Goal: Information Seeking & Learning: Learn about a topic

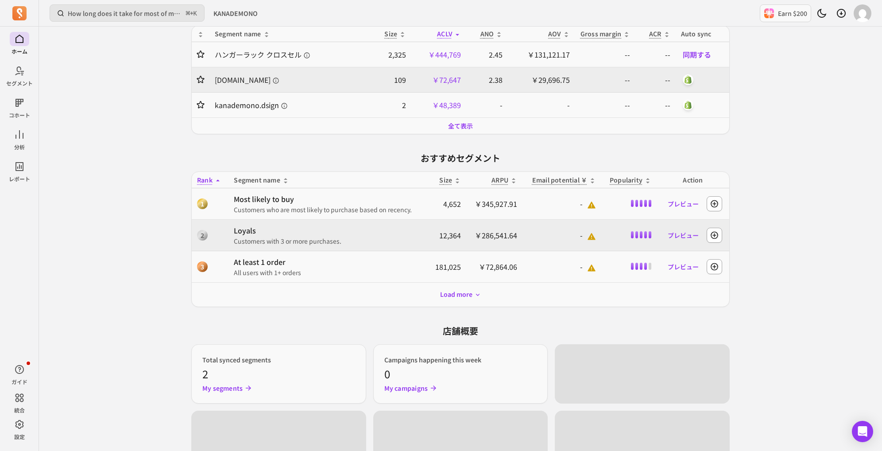
scroll to position [165, 0]
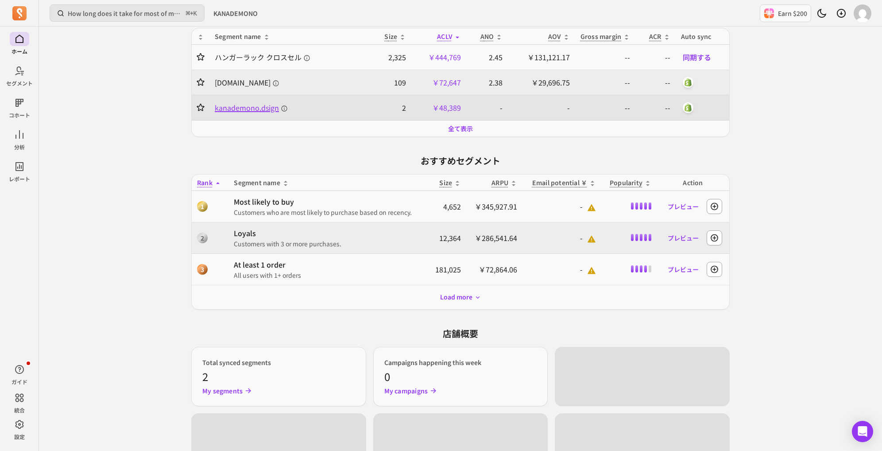
click at [255, 112] on span "kanademono.dsign" at bounding box center [251, 107] width 73 height 11
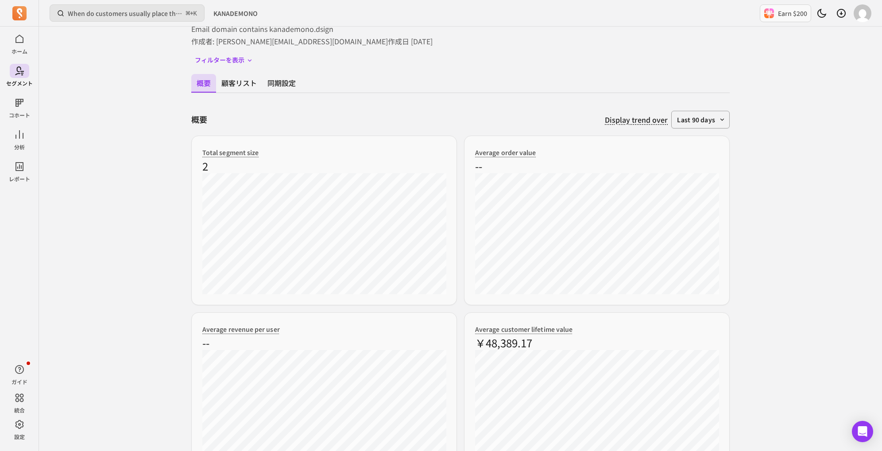
scroll to position [80, 0]
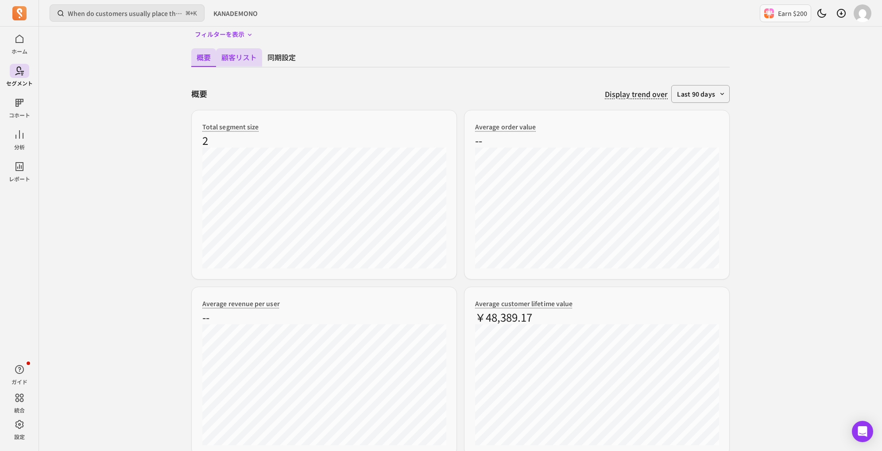
click at [242, 57] on button "顧客リスト" at bounding box center [239, 57] width 46 height 19
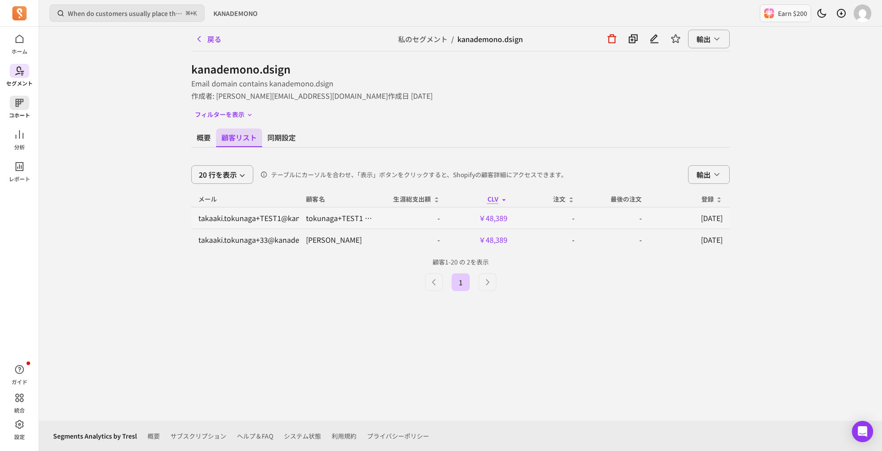
click at [23, 107] on icon at bounding box center [19, 102] width 11 height 11
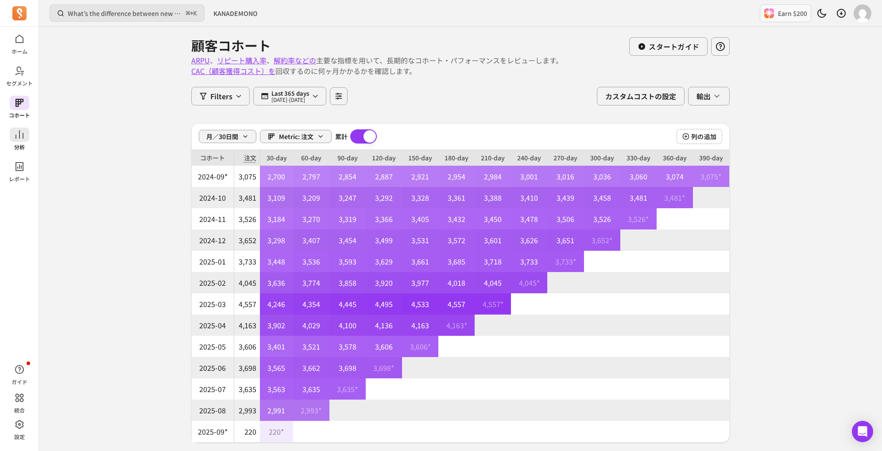
click at [20, 133] on icon at bounding box center [19, 134] width 11 height 11
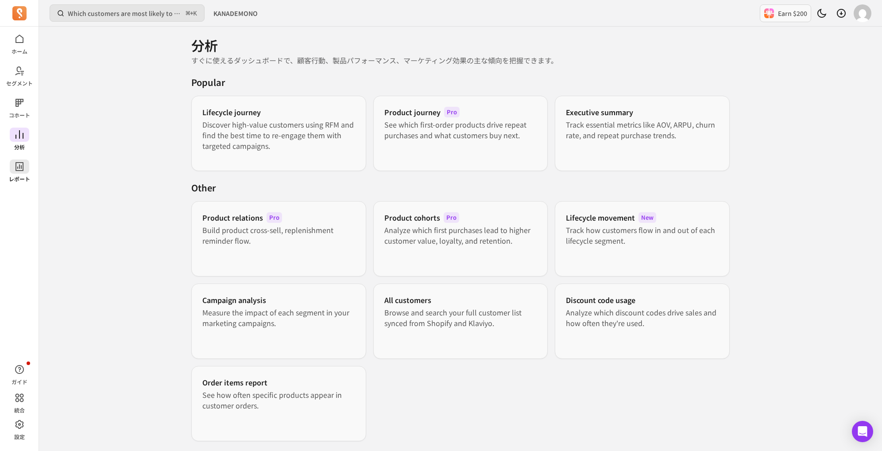
click at [16, 171] on icon at bounding box center [19, 166] width 11 height 11
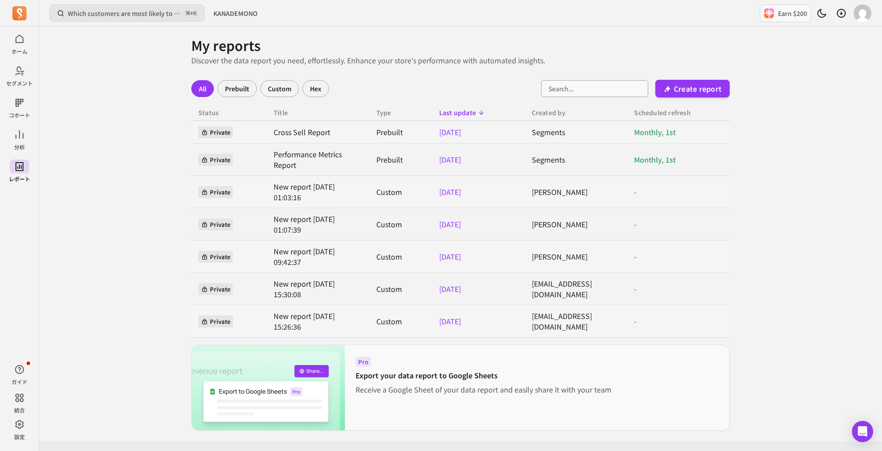
click at [19, 131] on icon at bounding box center [20, 134] width 8 height 8
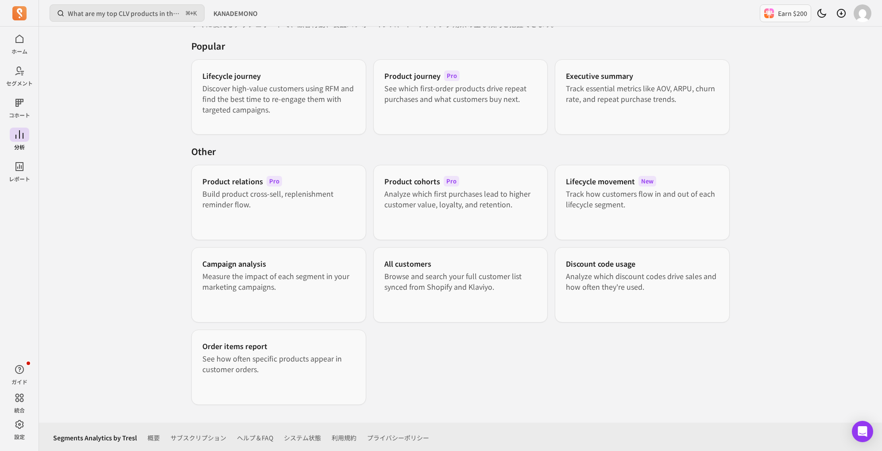
scroll to position [38, 0]
click at [584, 114] on div "Executive summary Track essential metrics like AOV, ARPU, churn rate, and repea…" at bounding box center [642, 95] width 175 height 75
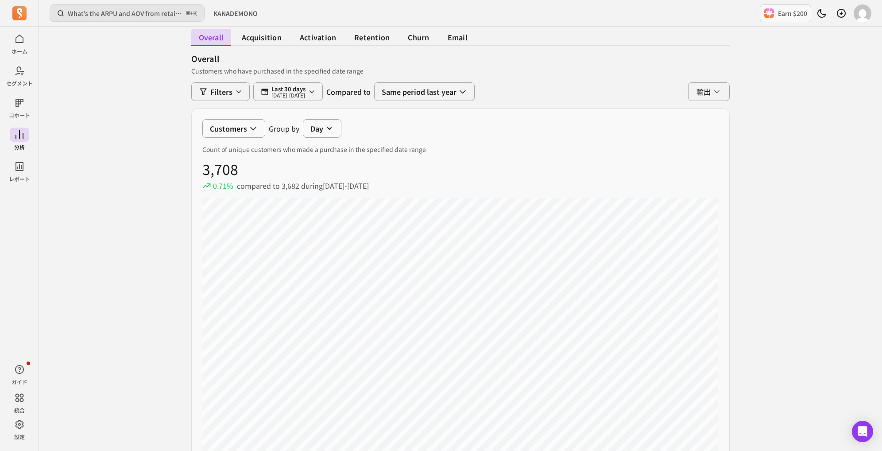
scroll to position [56, 0]
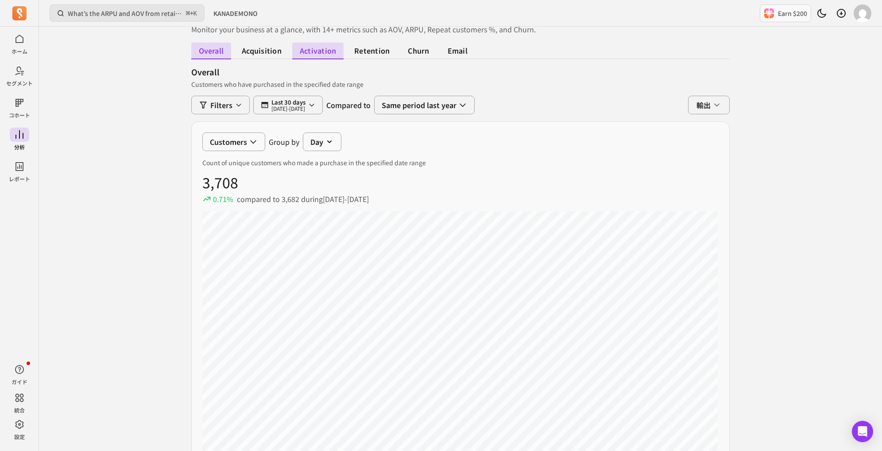
click at [322, 54] on span "activation" at bounding box center [317, 51] width 51 height 17
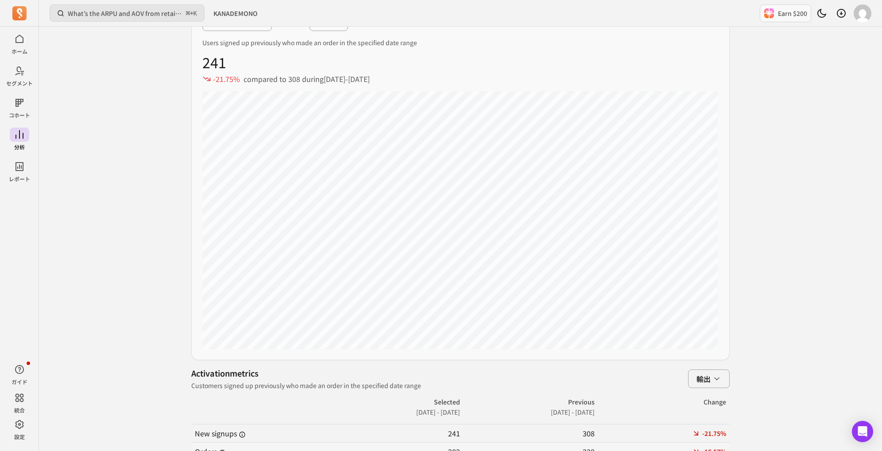
scroll to position [333, 0]
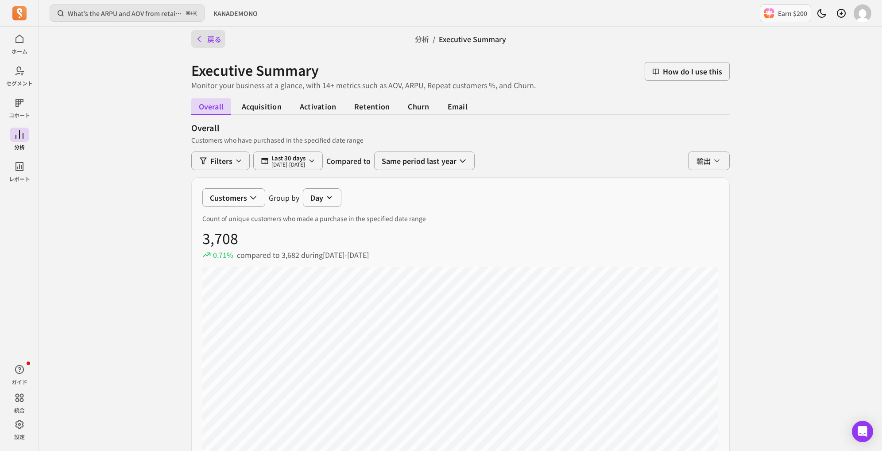
click at [211, 39] on button "戻る" at bounding box center [208, 39] width 34 height 18
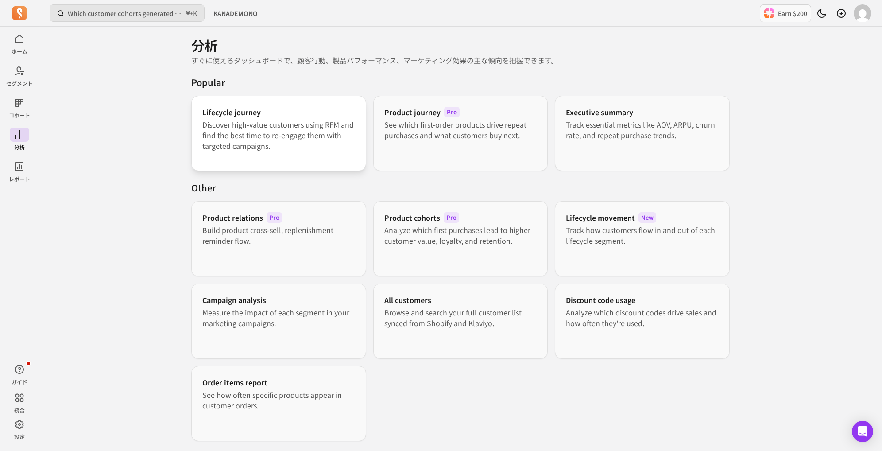
click at [224, 124] on p "Discover high-value customers using RFM and find the best time to re-engage the…" at bounding box center [278, 135] width 153 height 32
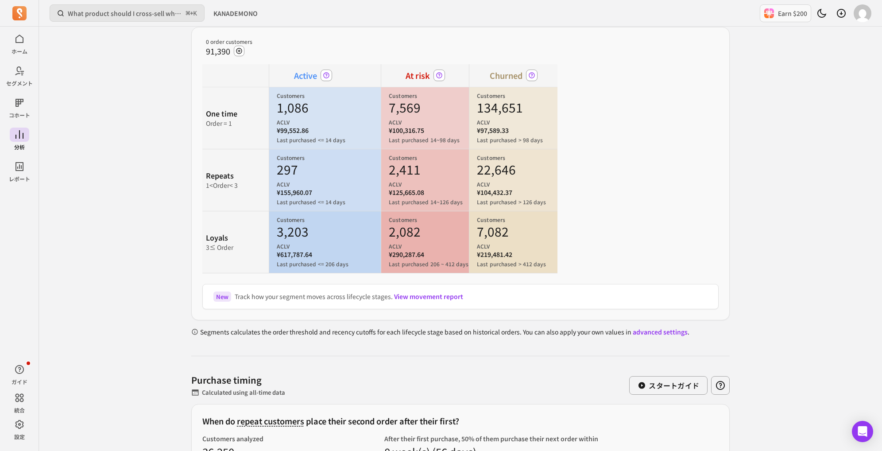
scroll to position [117, 0]
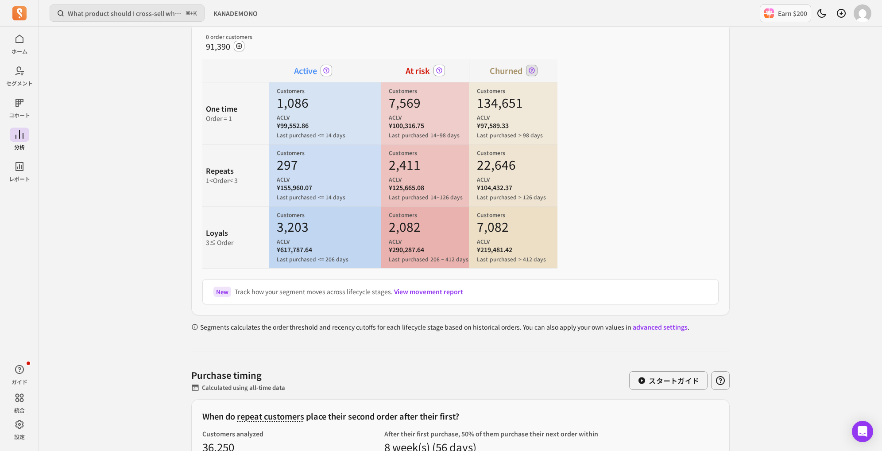
click at [532, 69] on icon at bounding box center [532, 70] width 6 height 6
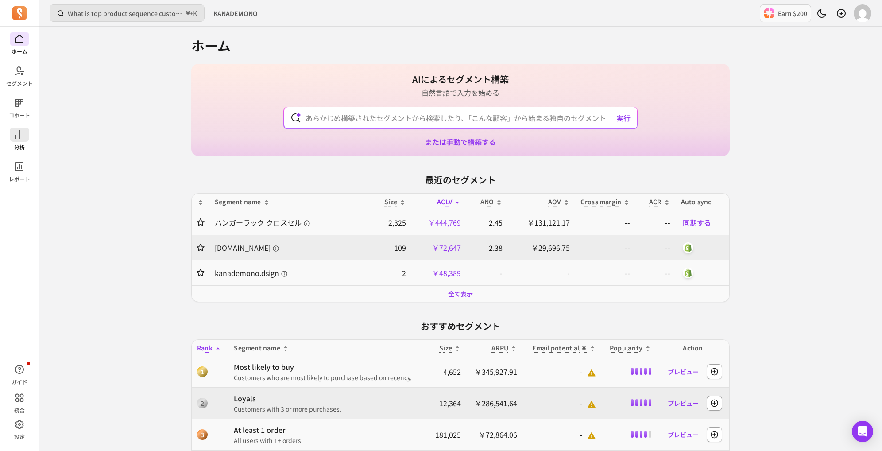
click at [23, 136] on icon at bounding box center [20, 134] width 8 height 8
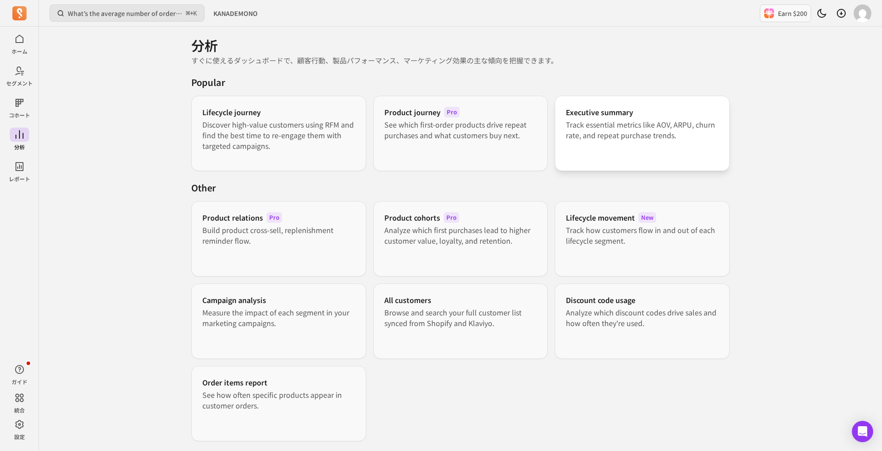
click at [570, 110] on h3 "Executive summary" at bounding box center [599, 112] width 67 height 11
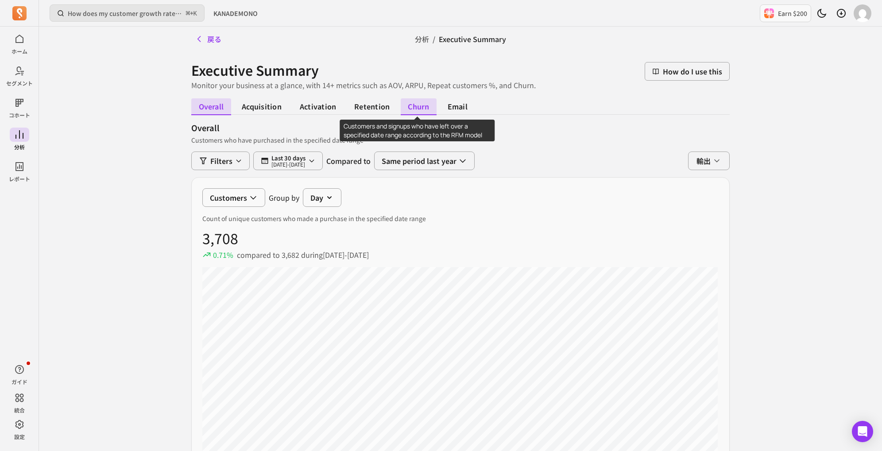
click at [418, 109] on span "churn" at bounding box center [419, 106] width 36 height 17
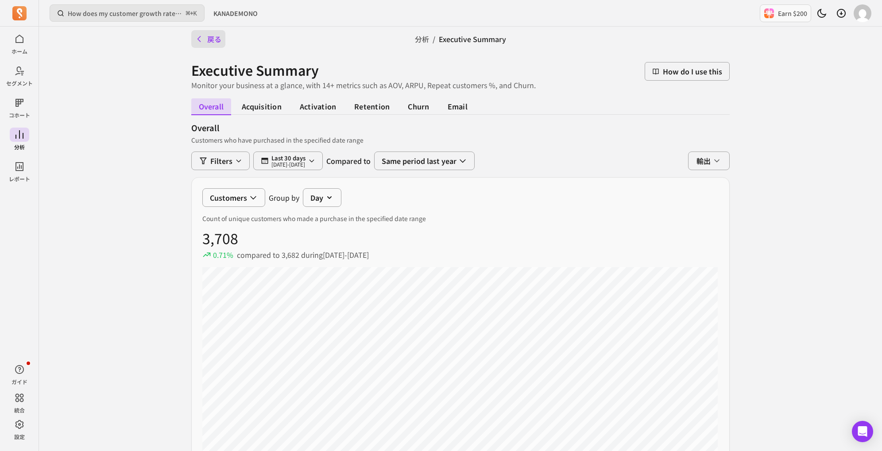
click at [202, 40] on icon "button" at bounding box center [199, 39] width 9 height 9
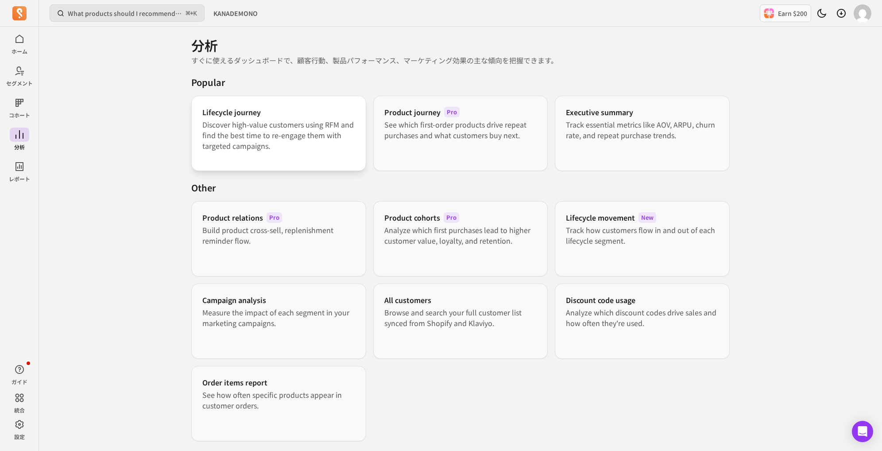
click at [222, 120] on p "Discover high-value customers using RFM and find the best time to re-engage the…" at bounding box center [278, 135] width 153 height 32
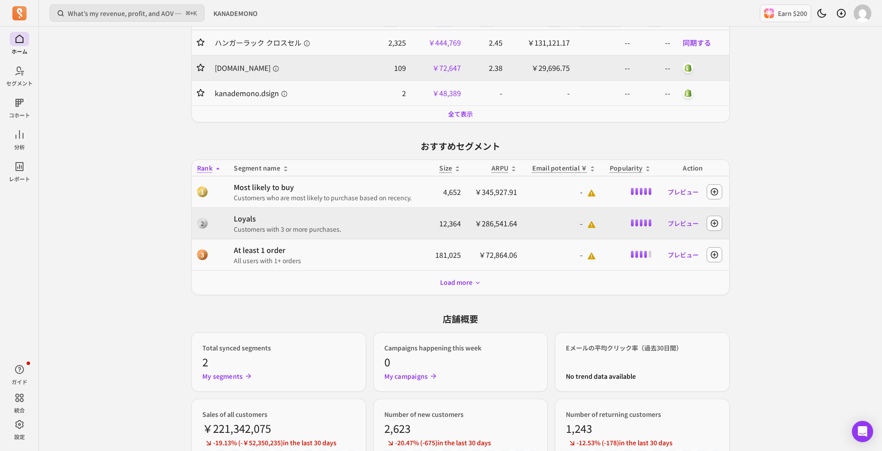
scroll to position [205, 0]
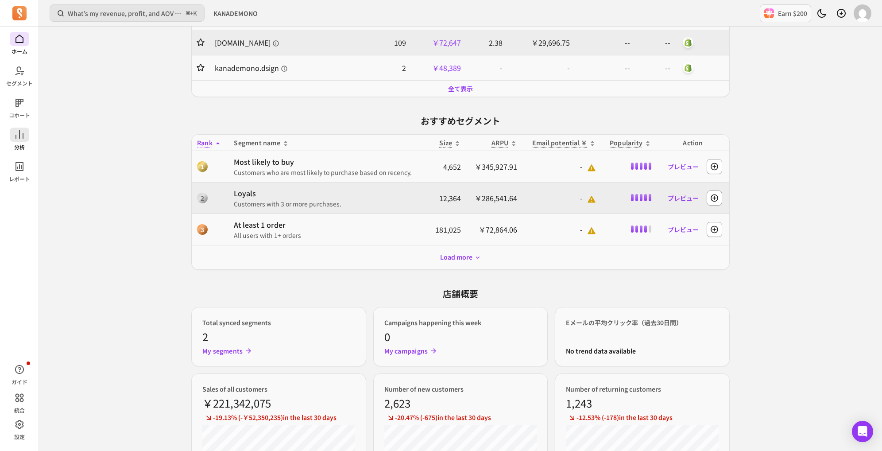
click at [18, 134] on icon at bounding box center [19, 134] width 11 height 11
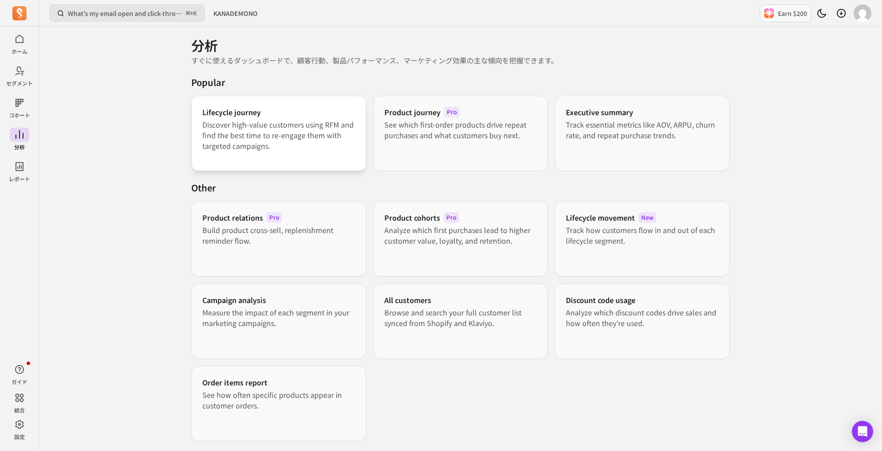
click at [264, 111] on div "Lifecycle journey" at bounding box center [278, 112] width 153 height 11
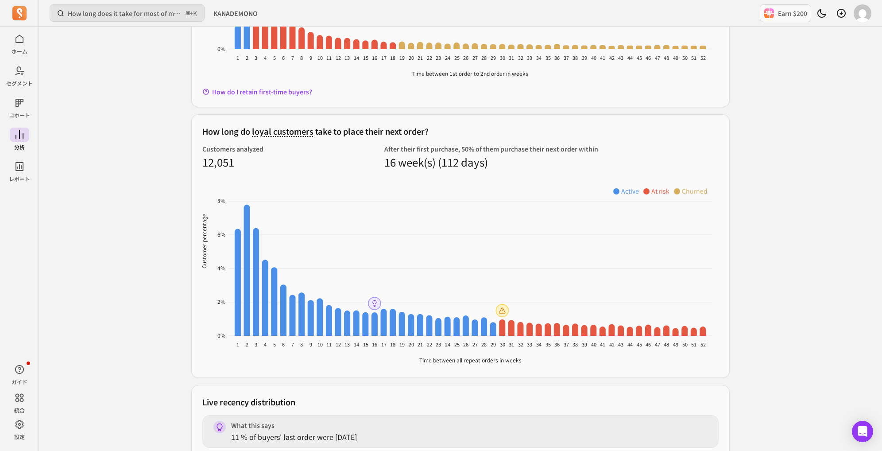
scroll to position [932, 0]
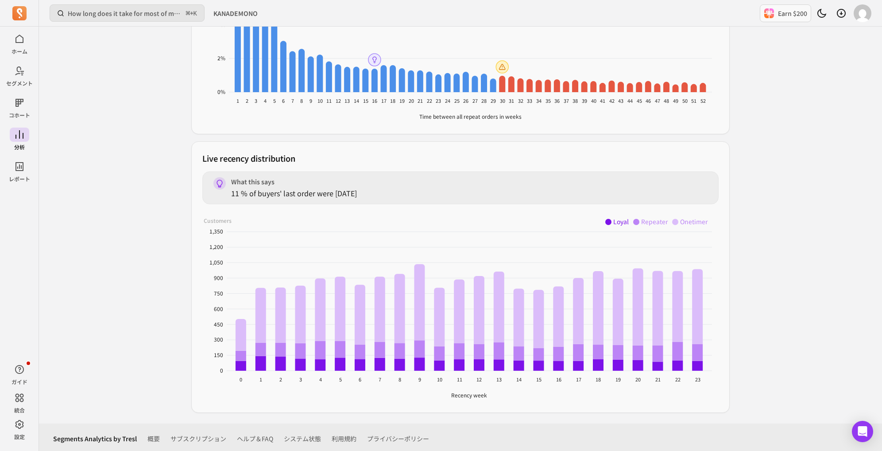
click at [299, 189] on p "11 % of buyers' last order were [DATE]" at bounding box center [294, 193] width 126 height 11
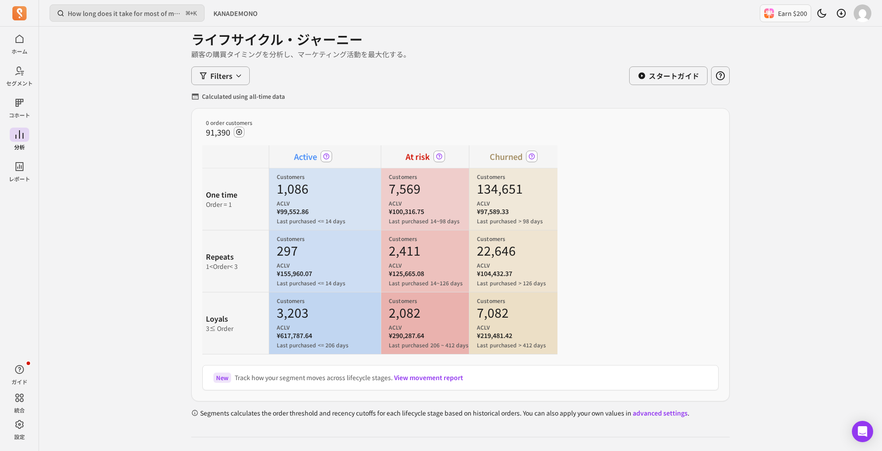
scroll to position [0, 0]
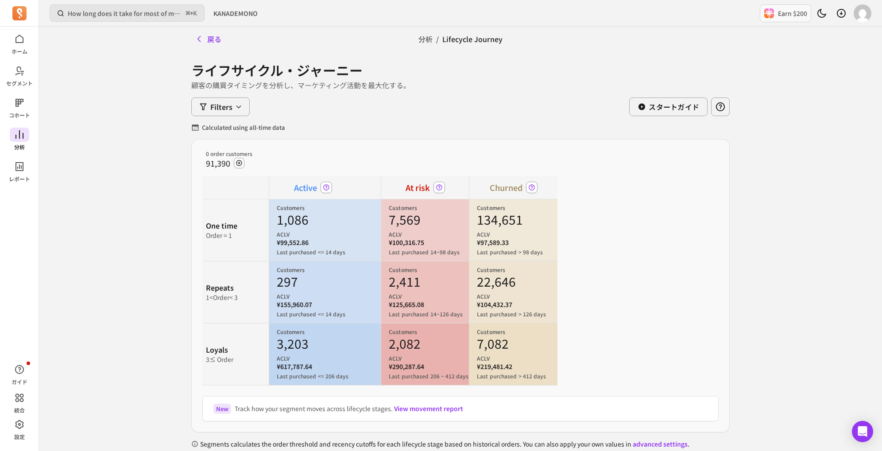
click at [16, 144] on p "分析" at bounding box center [19, 147] width 11 height 7
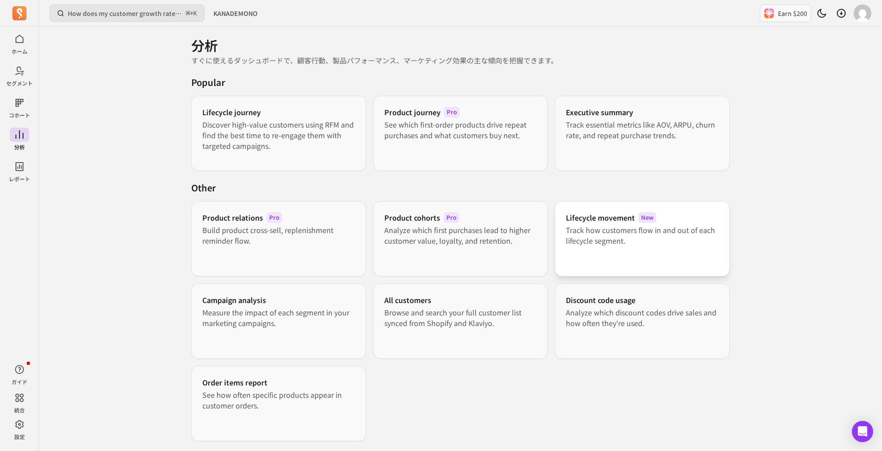
click at [606, 260] on div "Lifecycle movement New Track how customers flow in and out of each lifecycle se…" at bounding box center [642, 238] width 175 height 75
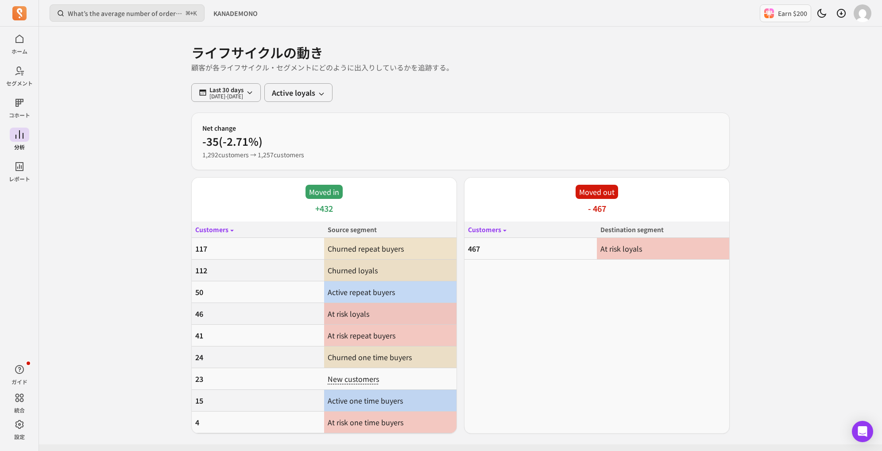
scroll to position [14, 0]
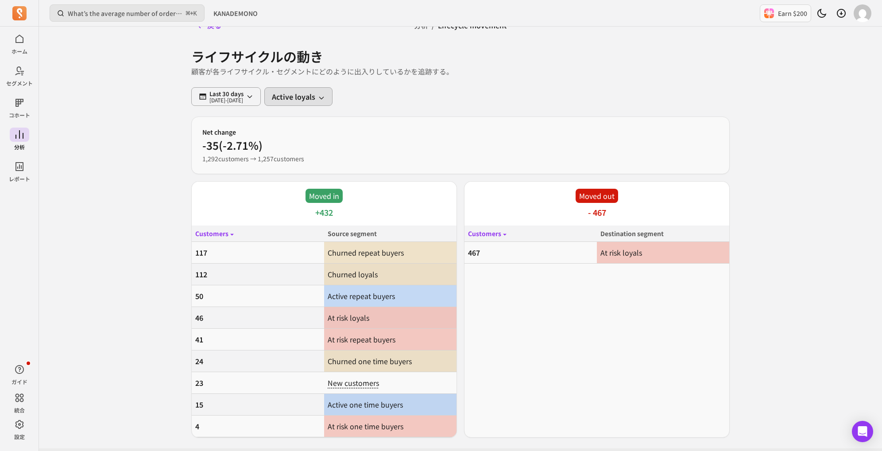
click at [317, 99] on button "Active loyals" at bounding box center [298, 96] width 68 height 19
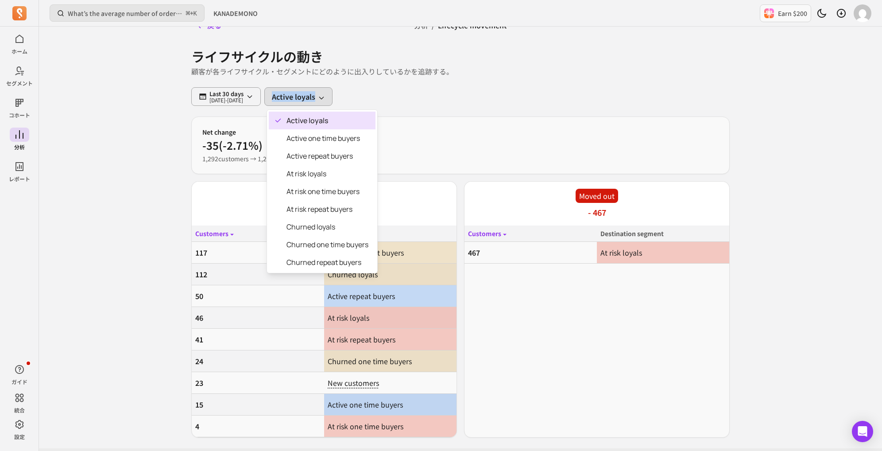
click at [399, 74] on div "ライフサイクルの動き 顧客が各ライフサイクル・セグメントにどのように出入りしているかを追跡する。 Last 30 days 2025-08-04 - 2025…" at bounding box center [460, 238] width 539 height 400
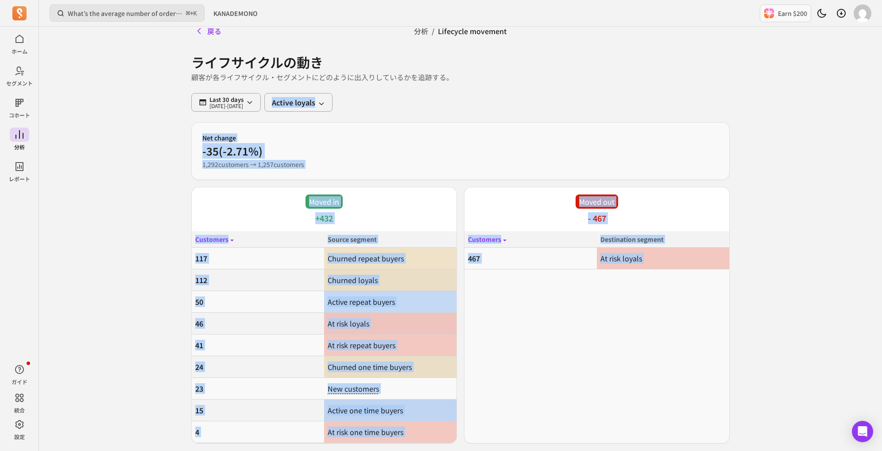
scroll to position [6, 0]
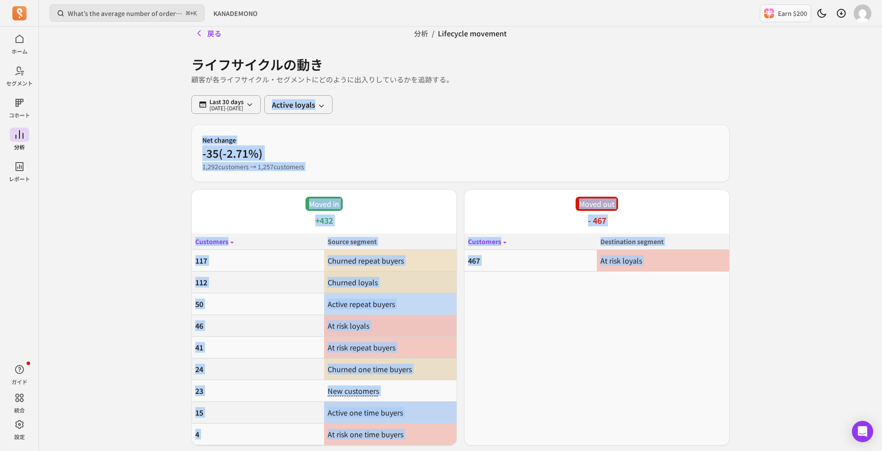
click at [324, 204] on p "Moved in" at bounding box center [324, 204] width 37 height 14
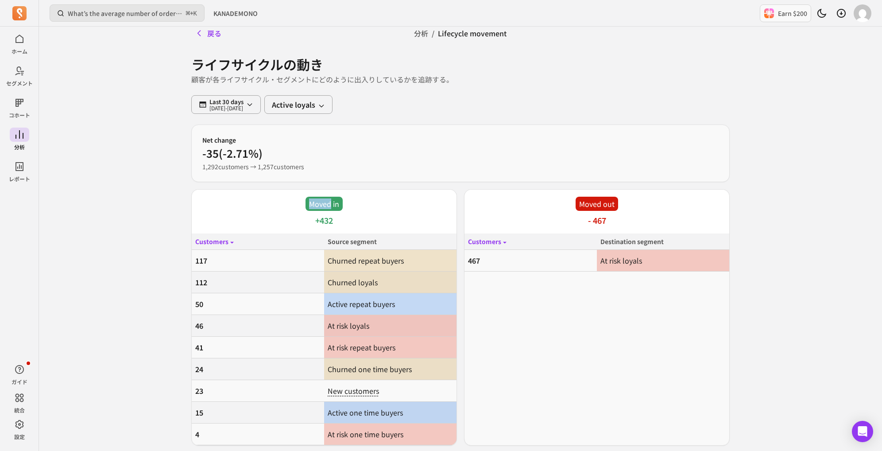
click at [324, 204] on p "Moved in" at bounding box center [324, 204] width 37 height 14
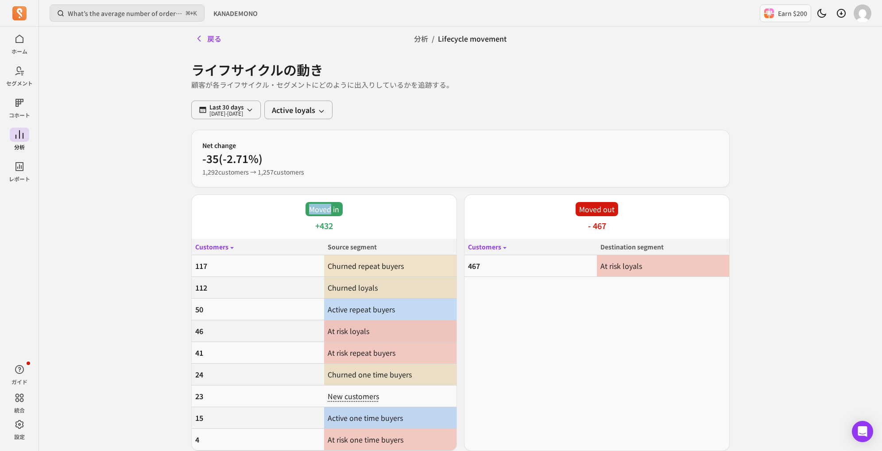
scroll to position [0, 0]
click at [333, 106] on button "Active loyals" at bounding box center [298, 110] width 68 height 19
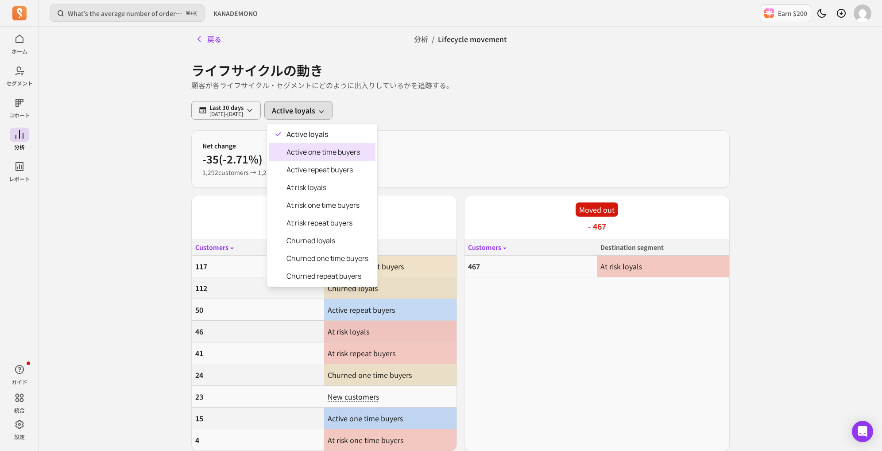
click at [326, 151] on span "Active one time buyers" at bounding box center [328, 152] width 82 height 11
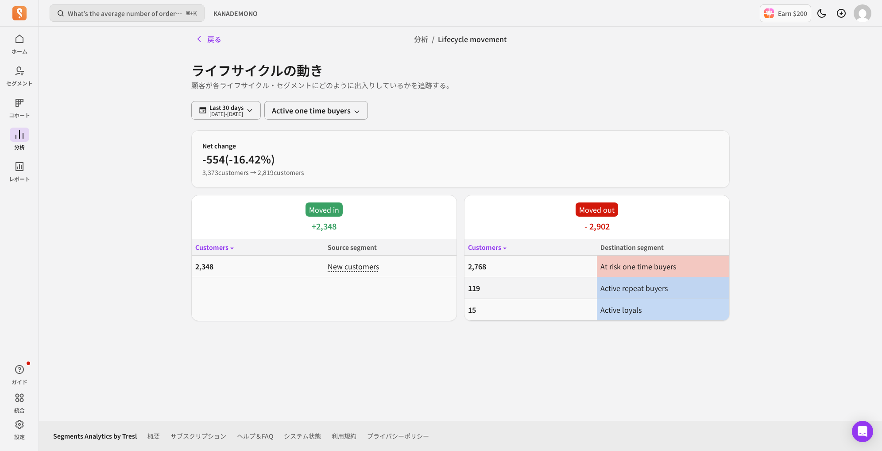
click at [365, 268] on span "New customers" at bounding box center [353, 266] width 51 height 11
click at [229, 247] on icon at bounding box center [232, 248] width 7 height 7
click at [261, 108] on button "Last 30 days 2025-08-04 - 2025-09-03" at bounding box center [226, 110] width 70 height 19
click at [312, 109] on button "Active one time buyers" at bounding box center [316, 110] width 104 height 19
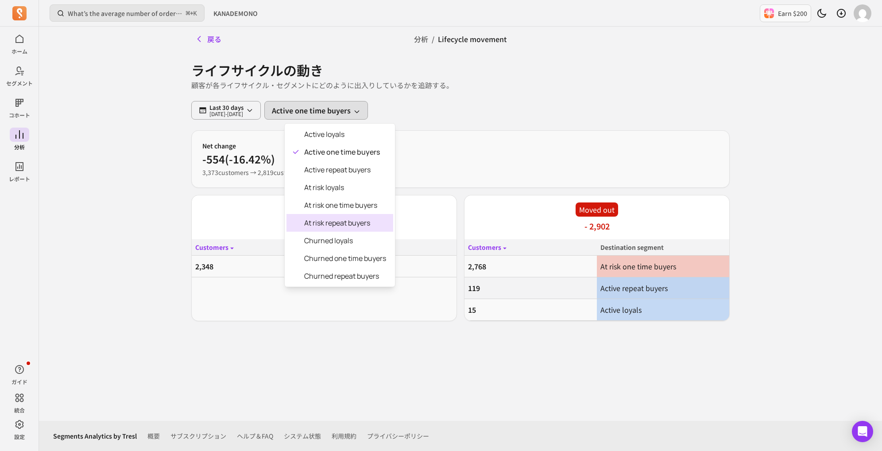
click at [337, 224] on span "At risk repeat buyers" at bounding box center [345, 223] width 82 height 11
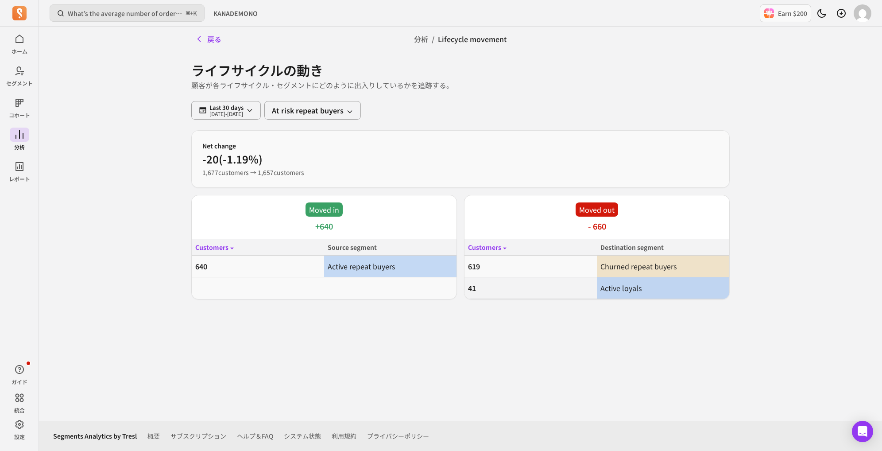
click at [228, 249] on th "Customers" at bounding box center [258, 247] width 132 height 16
click at [214, 262] on td "640" at bounding box center [258, 267] width 132 height 22
click at [200, 29] on div "戻る" at bounding box center [280, 39] width 179 height 25
click at [206, 38] on button "戻る" at bounding box center [208, 39] width 34 height 18
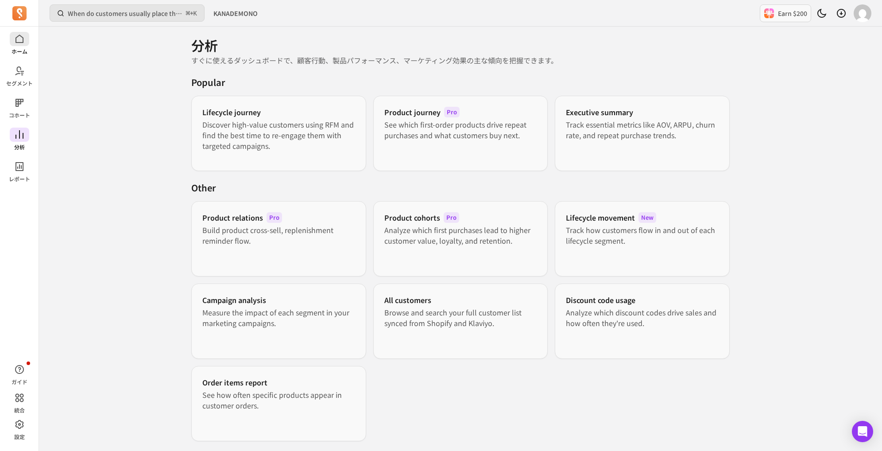
click at [15, 48] on p "ホーム" at bounding box center [20, 51] width 16 height 7
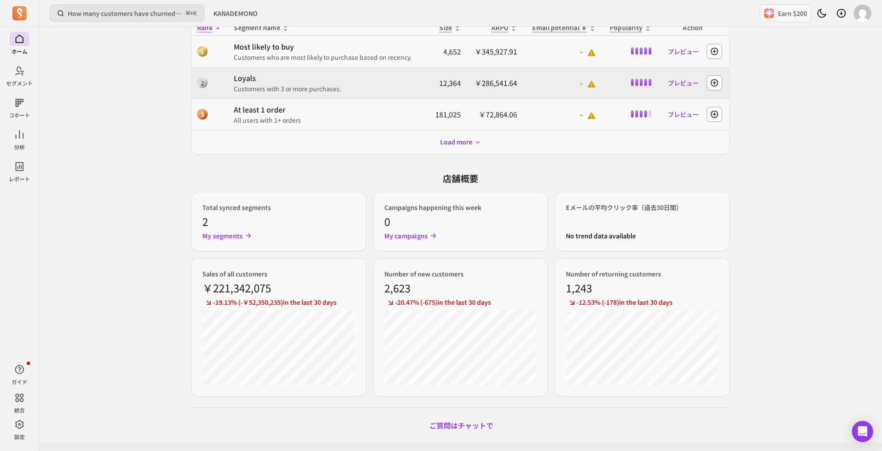
scroll to position [340, 0]
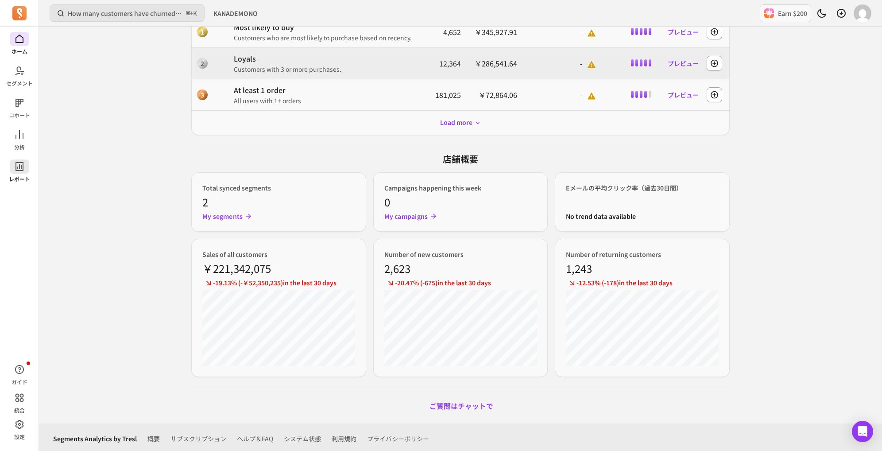
click at [16, 167] on icon at bounding box center [19, 166] width 11 height 11
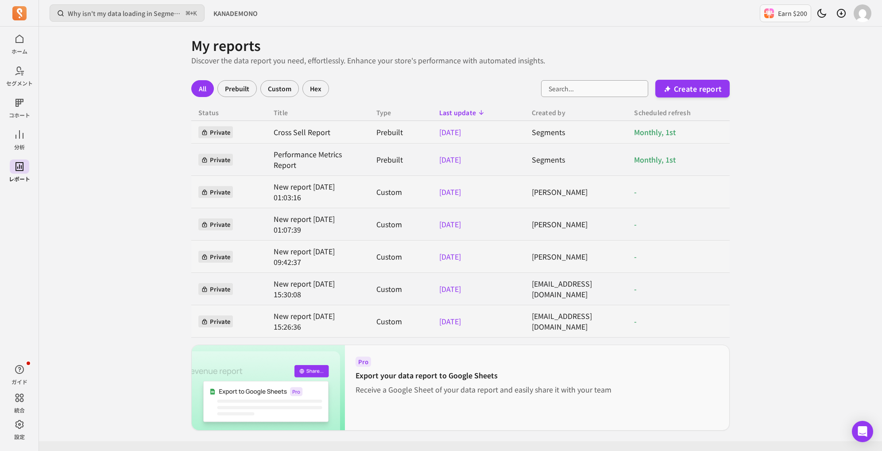
click at [289, 84] on div "Custom" at bounding box center [279, 88] width 39 height 17
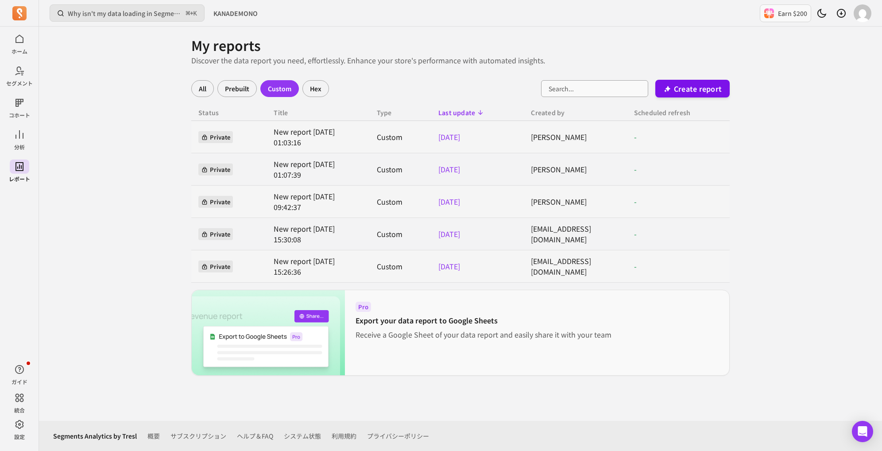
click at [692, 86] on p "Create report" at bounding box center [698, 88] width 48 height 11
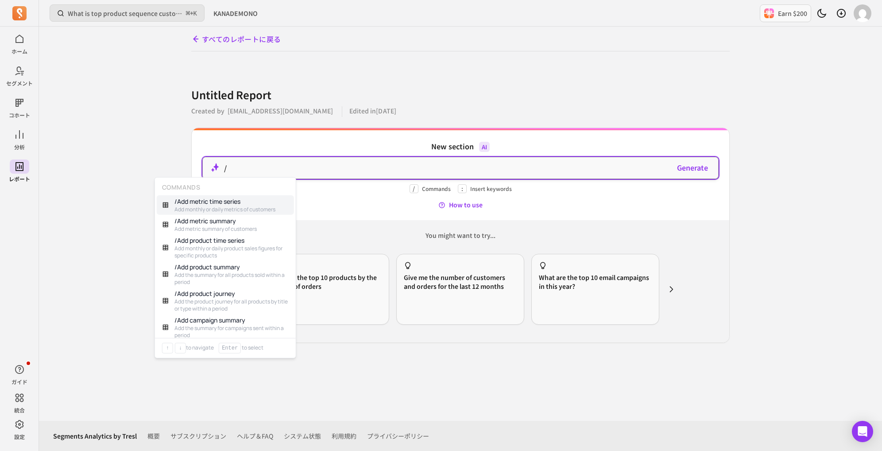
click at [384, 172] on p "/" at bounding box center [446, 168] width 445 height 11
click at [359, 269] on div "What are the top 10 products by the number of orders" at bounding box center [325, 275] width 113 height 29
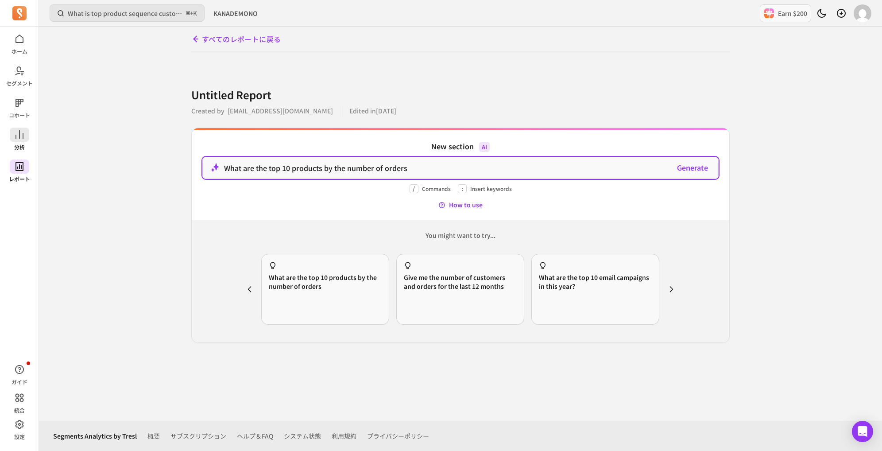
click at [12, 137] on span at bounding box center [19, 135] width 19 height 14
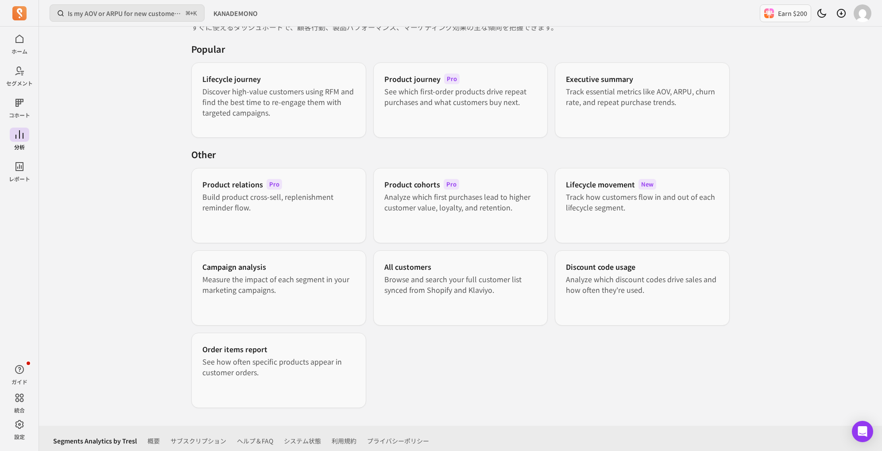
scroll to position [38, 0]
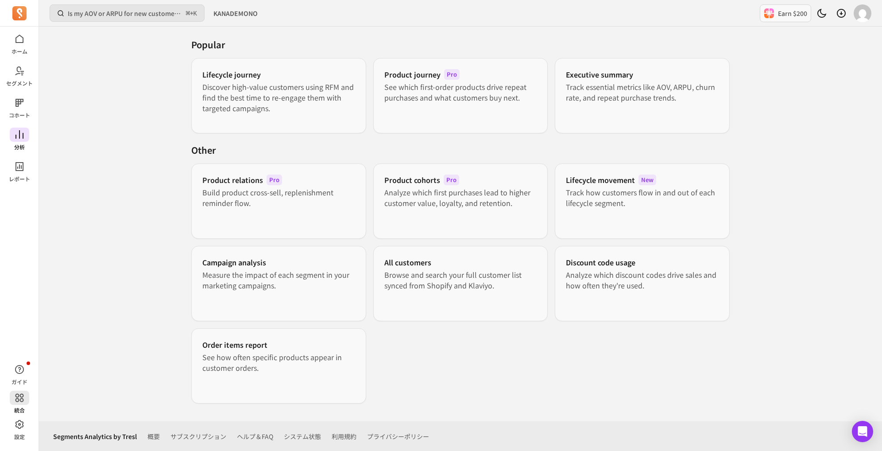
click at [19, 400] on icon at bounding box center [19, 397] width 11 height 11
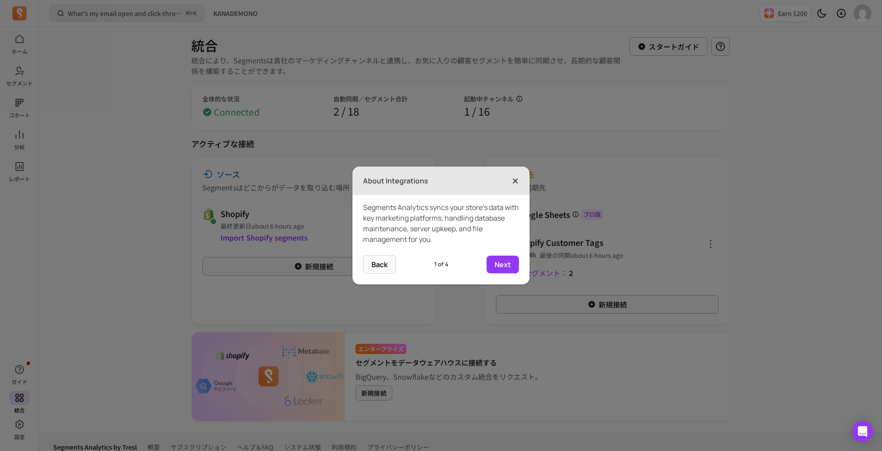
click at [518, 181] on span "×" at bounding box center [515, 180] width 7 height 19
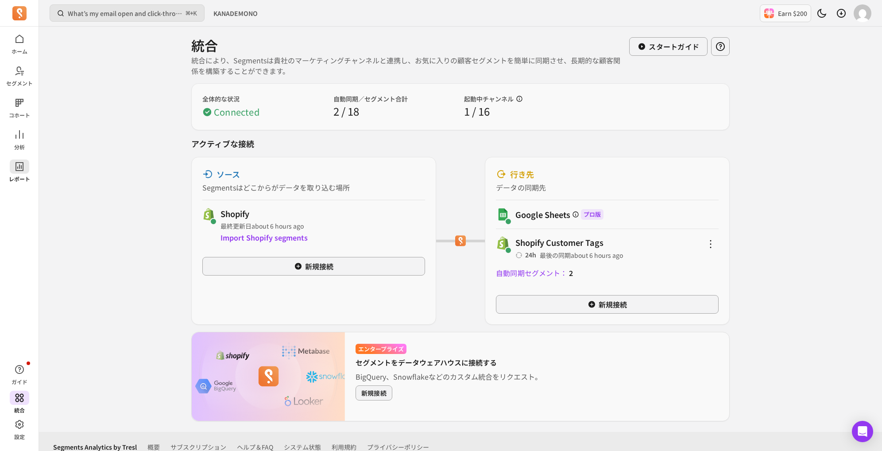
click at [14, 169] on icon at bounding box center [19, 166] width 11 height 11
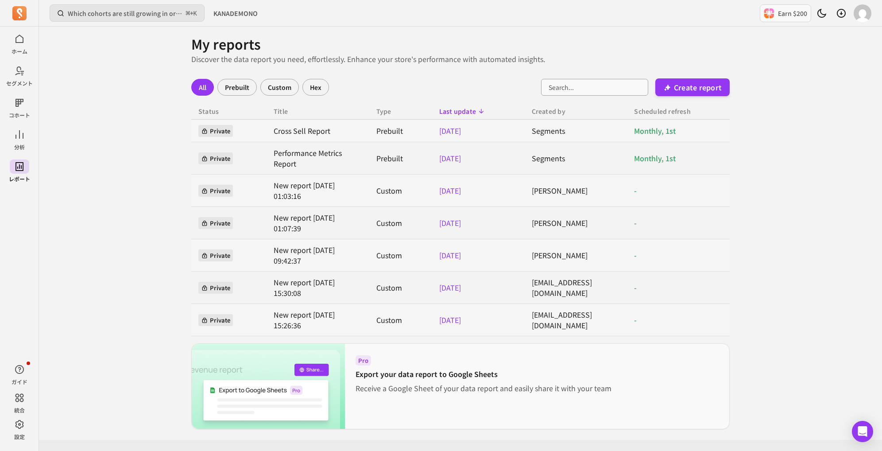
scroll to position [3, 0]
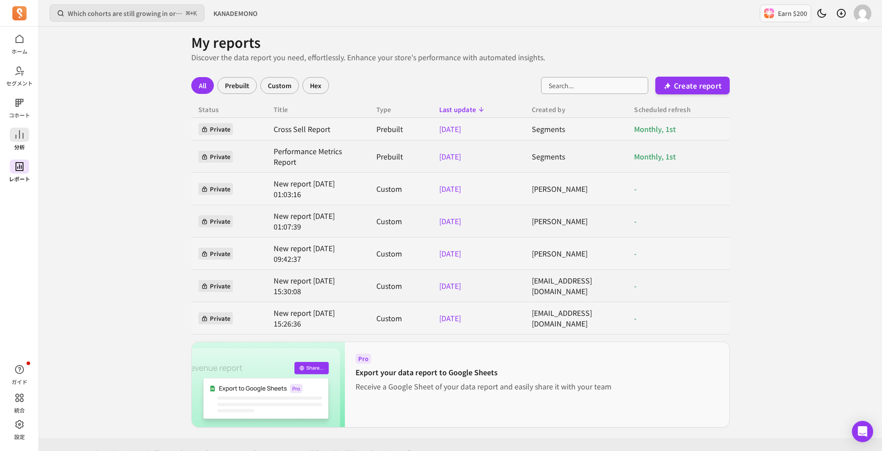
click at [24, 144] on p "分析" at bounding box center [19, 147] width 11 height 7
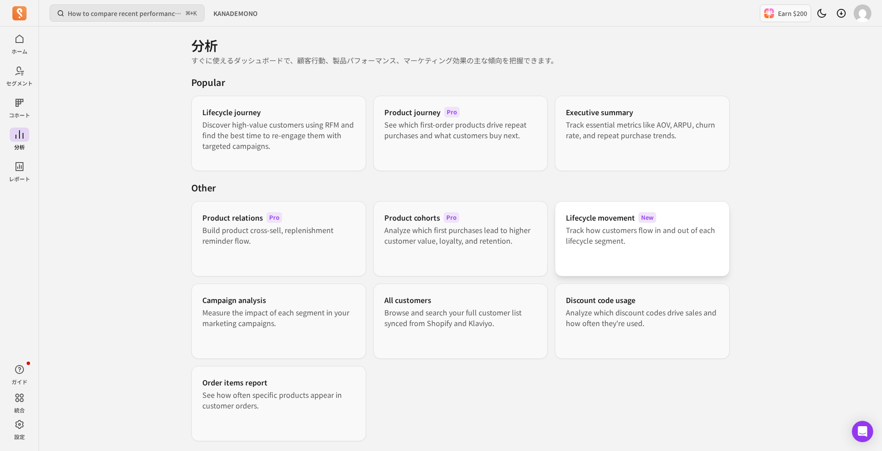
click at [627, 208] on div "Lifecycle movement New Track how customers flow in and out of each lifecycle se…" at bounding box center [642, 238] width 175 height 75
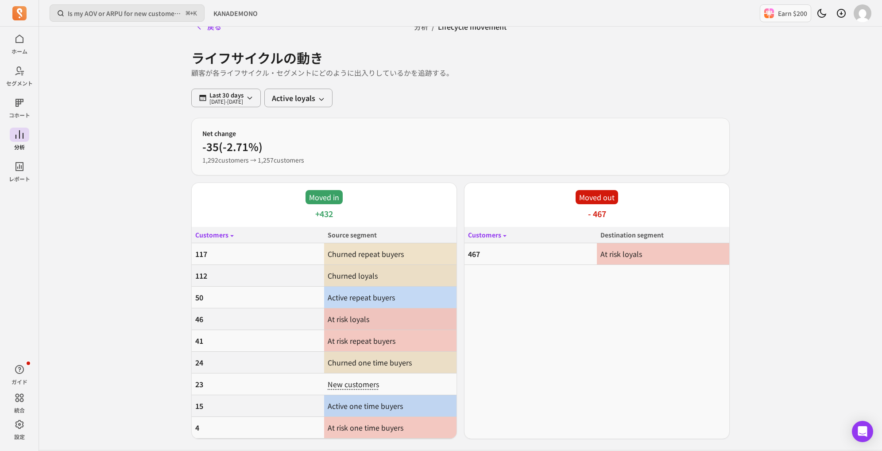
scroll to position [13, 0]
click at [261, 102] on button "Last 30 days 2025-08-04 - 2025-09-03" at bounding box center [226, 97] width 70 height 19
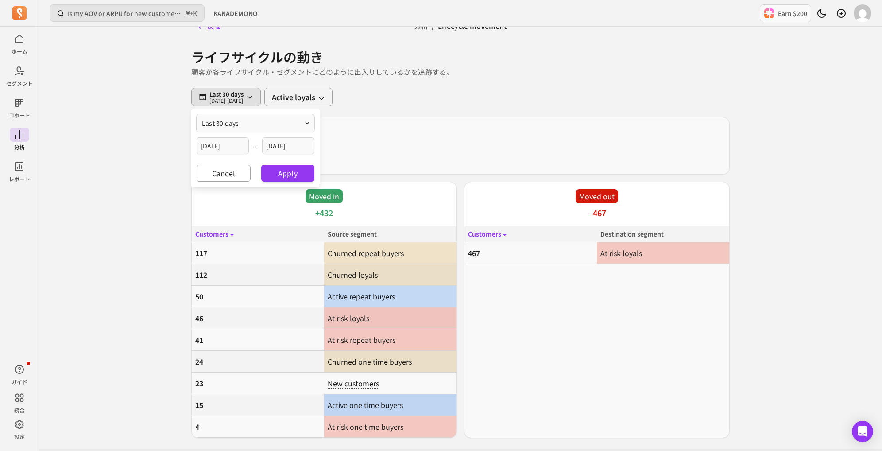
click at [319, 85] on div "ライフサイクルの動き 顧客が各ライフサイクル・セグメントにどのように出入りしているかを追跡する。" at bounding box center [460, 63] width 539 height 50
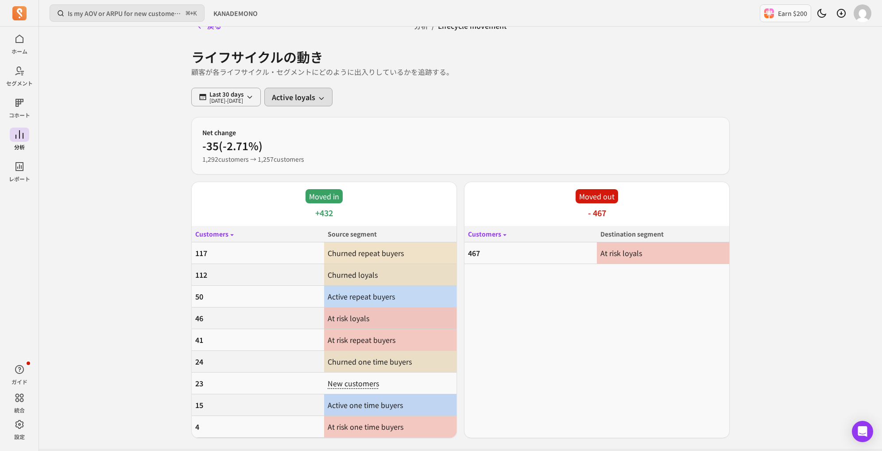
click at [319, 101] on button "Active loyals" at bounding box center [298, 97] width 68 height 19
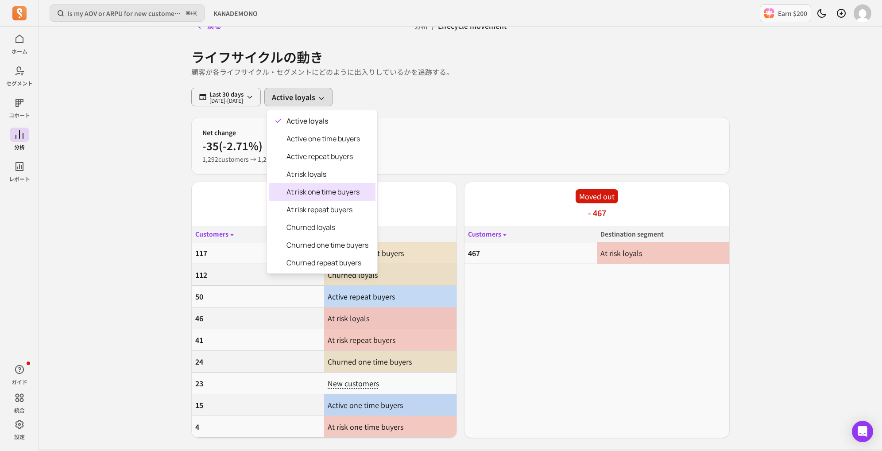
click at [343, 197] on div "At risk one time buyers" at bounding box center [322, 192] width 107 height 18
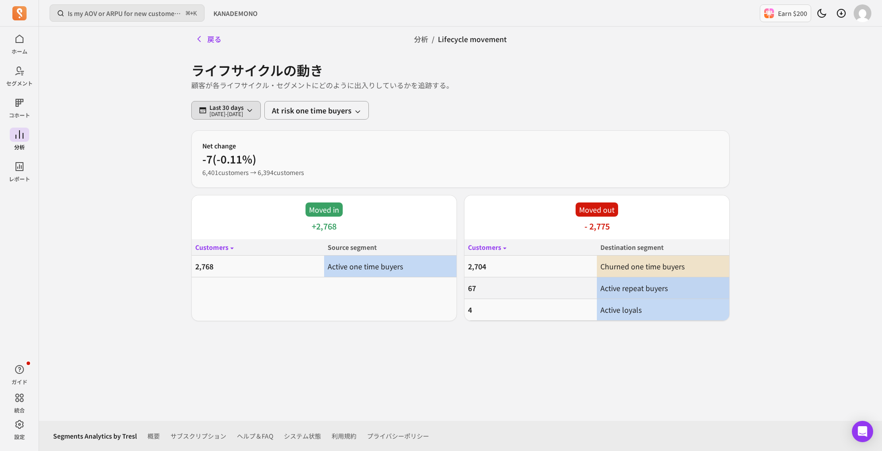
click at [244, 104] on p "Last 30 days" at bounding box center [227, 107] width 34 height 7
click at [249, 135] on button "last 30 days" at bounding box center [256, 137] width 118 height 18
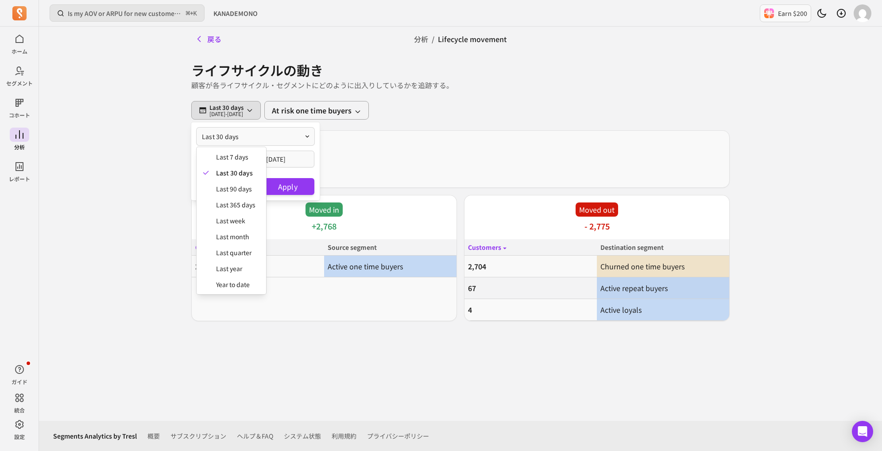
click at [503, 141] on div "ライフサイクルの動き 顧客が各ライフサイクル・セグメントにどのように出入りしているかを追跡する。 Last 30 days 2025-08-04 - 2025…" at bounding box center [460, 186] width 539 height 270
click at [244, 114] on p "2025-08-04 - 2025-09-03" at bounding box center [227, 113] width 34 height 5
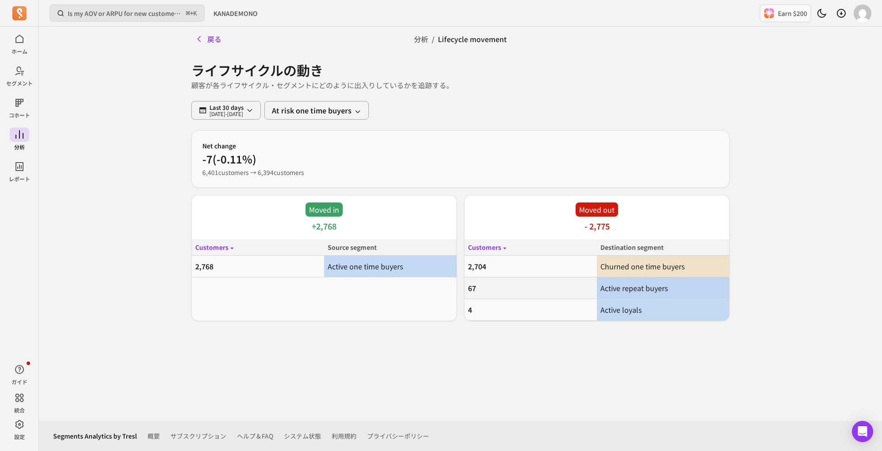
click at [344, 80] on p "顧客が各ライフサイクル・セグメントにどのように出入りしているかを追跡する。" at bounding box center [460, 85] width 539 height 11
click at [261, 110] on button "Last 30 days 2025-08-04 - 2025-09-03" at bounding box center [226, 110] width 70 height 19
click at [276, 135] on button "last 30 days" at bounding box center [256, 137] width 118 height 18
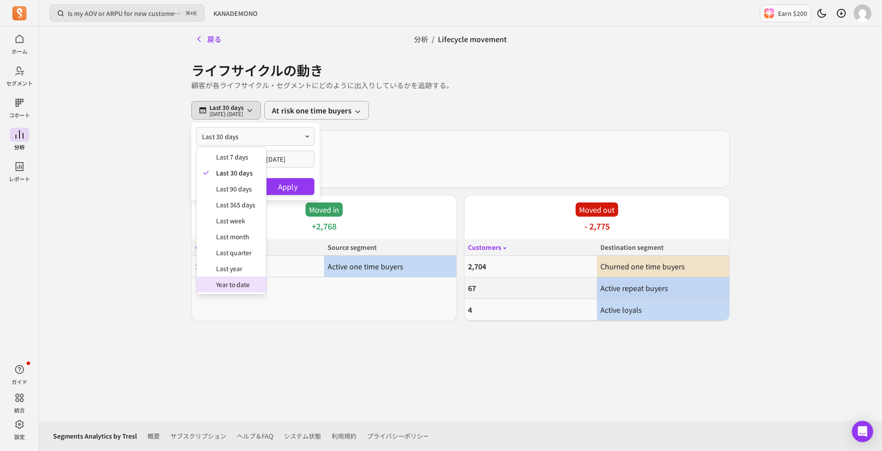
click at [223, 280] on span "year to date" at bounding box center [235, 284] width 39 height 9
click at [257, 139] on button "year to date" at bounding box center [256, 137] width 118 height 18
click at [238, 198] on div "last 365 days" at bounding box center [232, 205] width 70 height 16
type input "[DATE]"
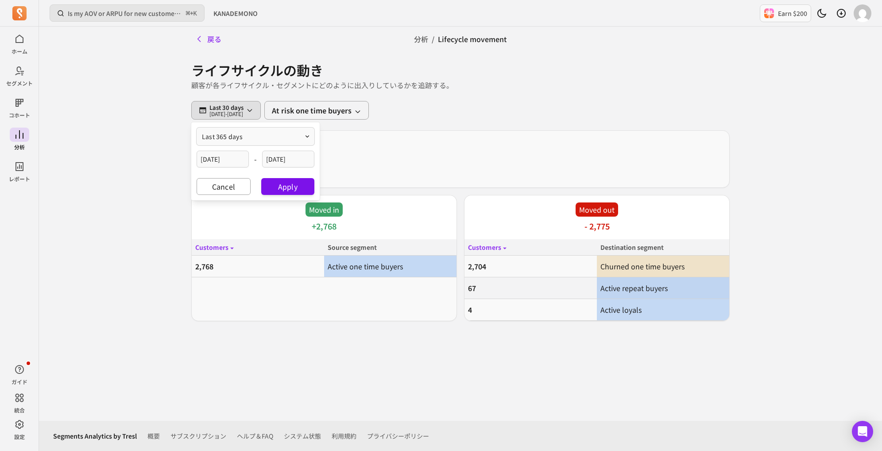
click at [270, 184] on button "Apply" at bounding box center [287, 186] width 53 height 17
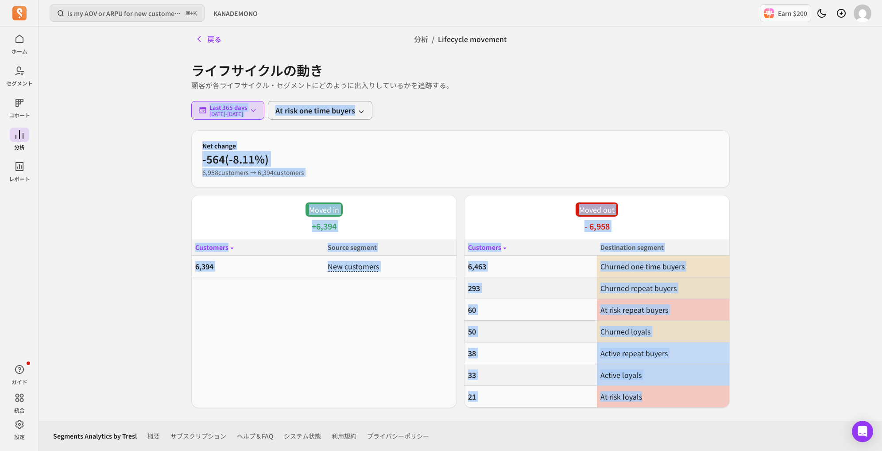
drag, startPoint x: 658, startPoint y: 394, endPoint x: 188, endPoint y: 94, distance: 557.9
click at [188, 94] on div "戻る 分析 / Lifecycle movement ライフサイクルの動き 顧客が各ライフサイクル・セグメントにどのように出入りしているかを追跡する。 Las…" at bounding box center [460, 224] width 567 height 394
copy div "顧客が各ライフサイクル・セグメントにどのように出入りしているかを追跡する。 Last 365 days 2024-09-03 - 2025-09-03 At …"
click at [579, 102] on div "Last 365 days 2024-09-03 - 2025-09-03 At risk one time buyers" at bounding box center [460, 110] width 539 height 19
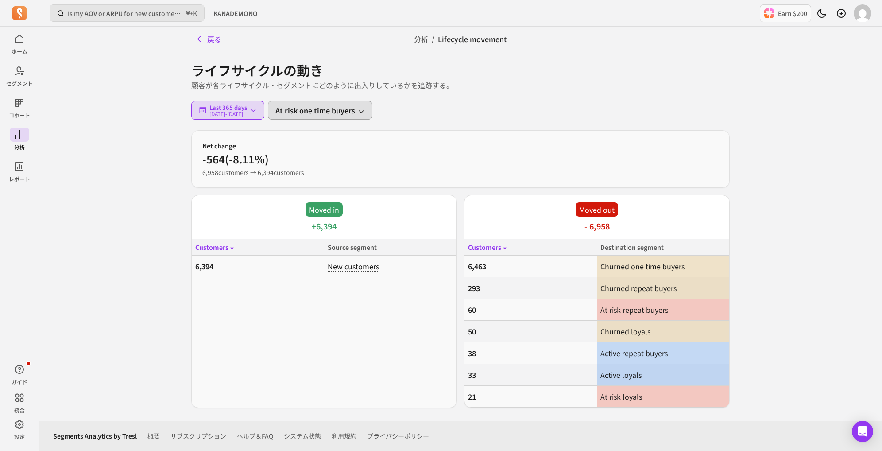
click at [358, 115] on button "At risk one time buyers" at bounding box center [320, 110] width 105 height 19
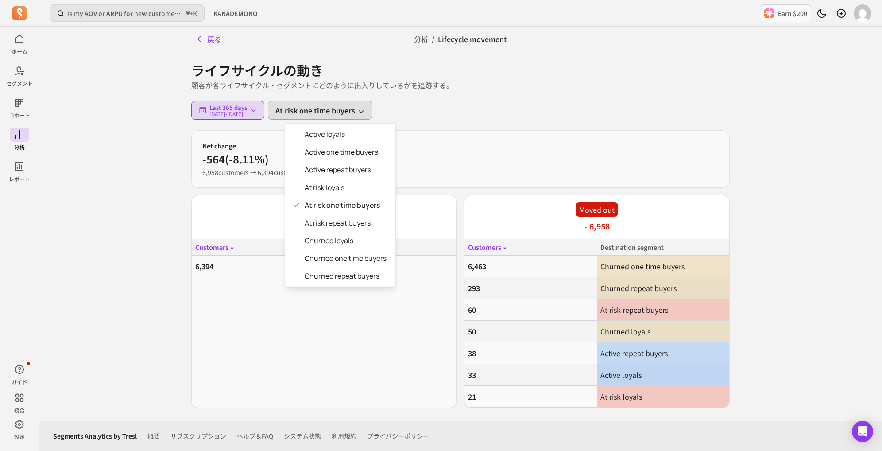
click at [433, 82] on div "ライフサイクルの動き 顧客が各ライフサイクル・セグメントにどのように出入りしているかを追跡する。 Last 365 days 2024-09-03 - 202…" at bounding box center [460, 229] width 539 height 357
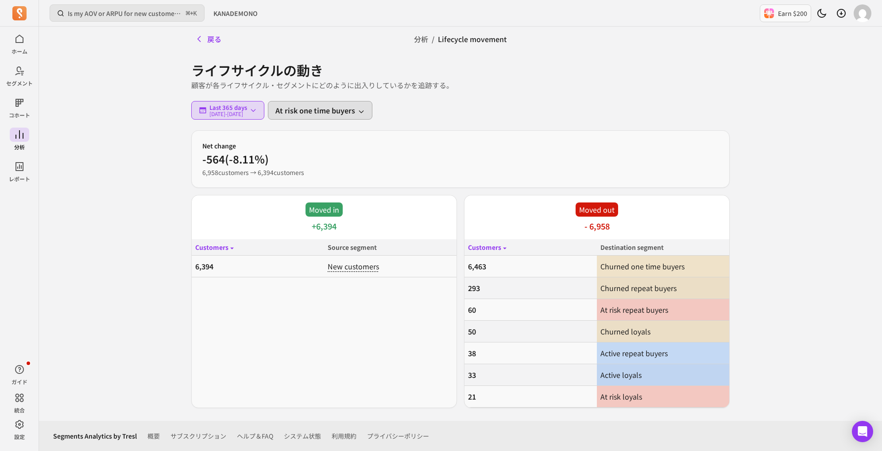
click at [339, 109] on button "At risk one time buyers" at bounding box center [320, 110] width 105 height 19
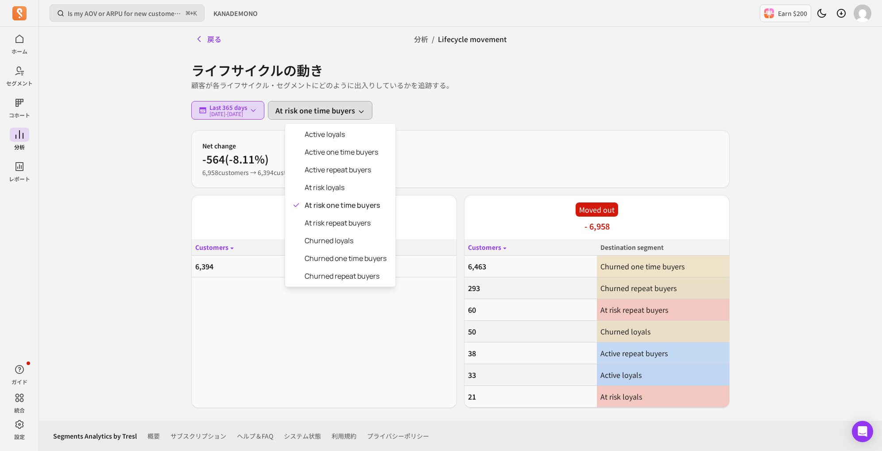
click at [443, 102] on div "Last 365 days 2024-09-03 - 2025-09-03 At risk one time buyers" at bounding box center [460, 110] width 539 height 19
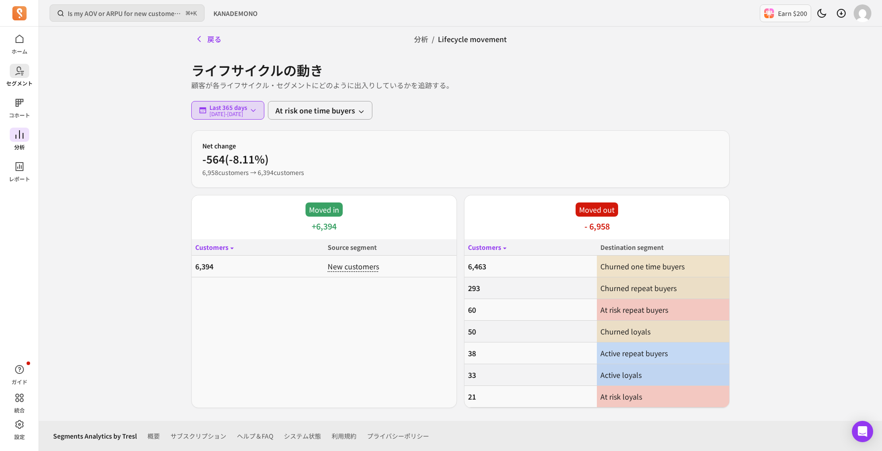
click at [14, 81] on p "セグメント" at bounding box center [19, 83] width 27 height 7
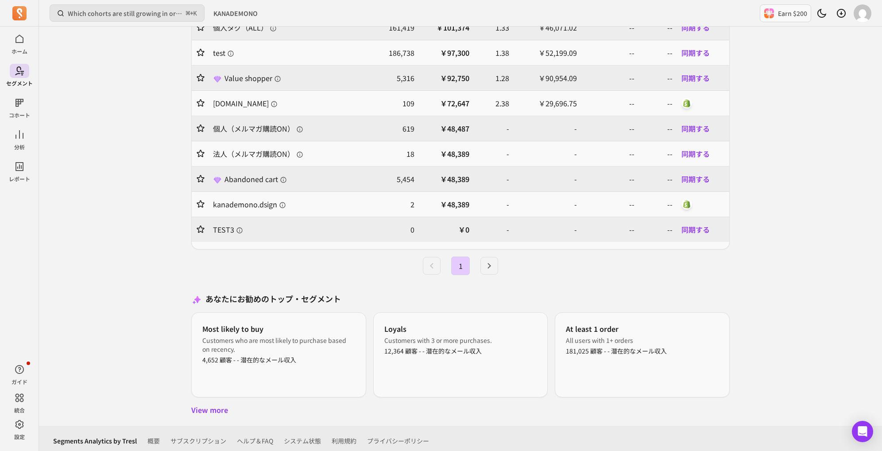
scroll to position [343, 0]
click at [213, 404] on link "View more" at bounding box center [460, 408] width 539 height 11
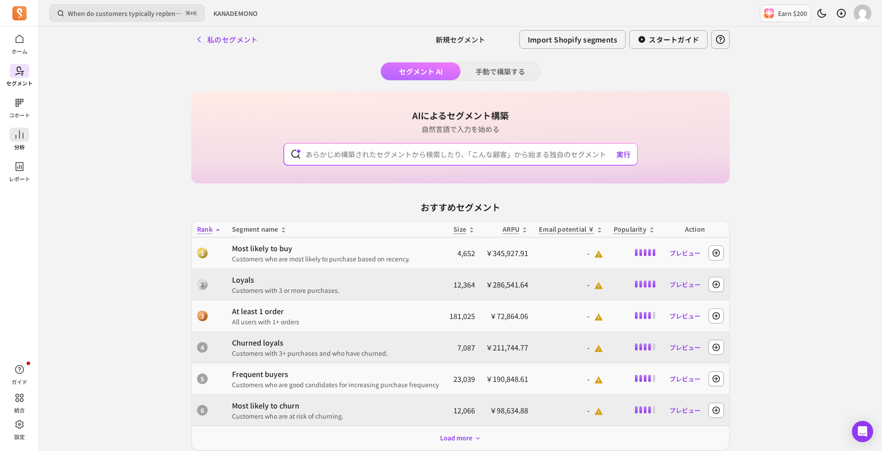
click at [21, 135] on icon at bounding box center [19, 134] width 11 height 11
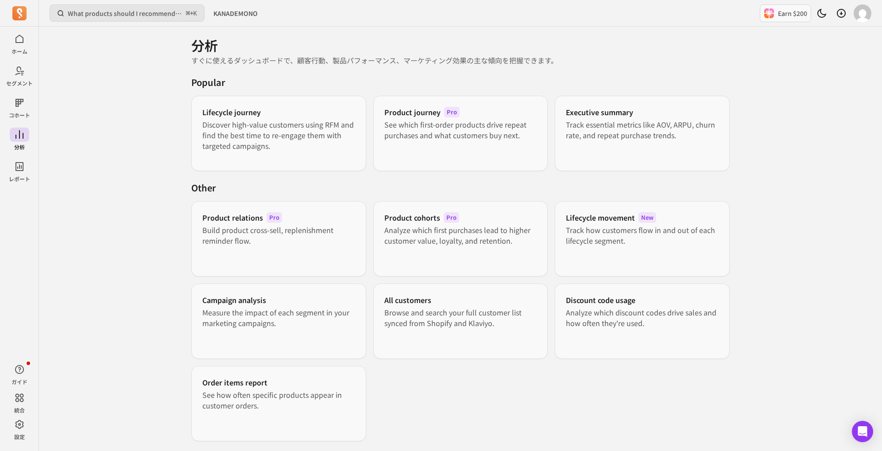
click at [185, 130] on div "分析 すぐに使えるダッシュボードで、顧客行動、製品パフォーマンス、マーケティング効果の主な傾向を把握できます。 Popular Lifecycle journ…" at bounding box center [460, 243] width 567 height 432
click at [214, 134] on p "Discover high-value customers using RFM and find the best time to re-engage the…" at bounding box center [278, 135] width 153 height 32
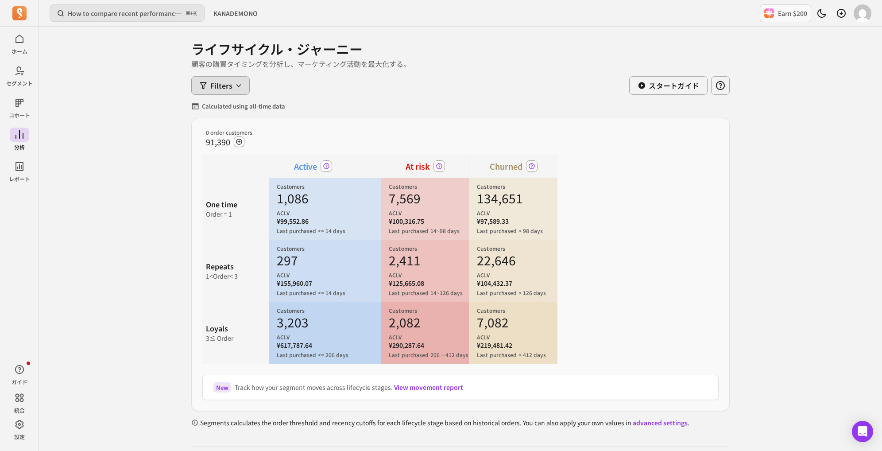
scroll to position [11, 0]
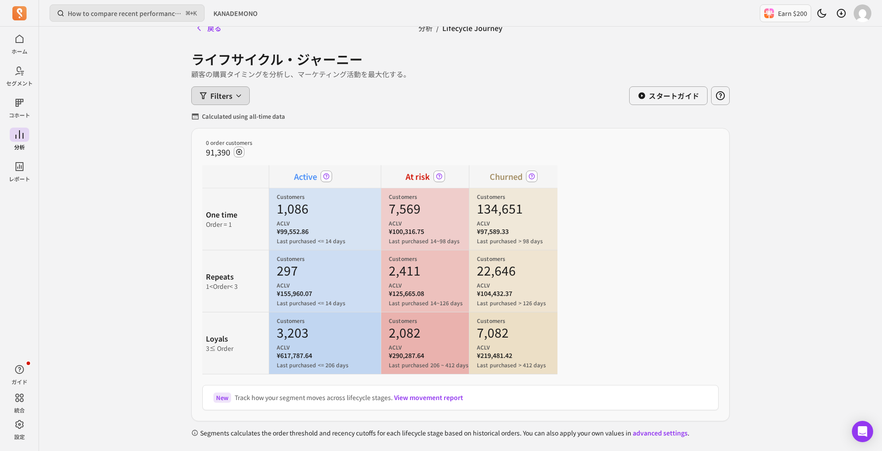
click at [236, 89] on button "Filters" at bounding box center [220, 95] width 58 height 19
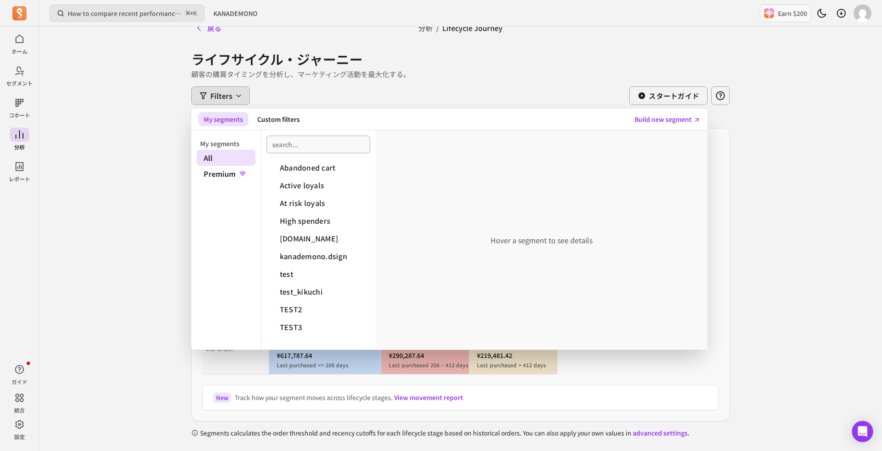
click at [266, 97] on div "Filters My segments Custom filters Build new segment My segments All Premium Ab…" at bounding box center [460, 95] width 539 height 19
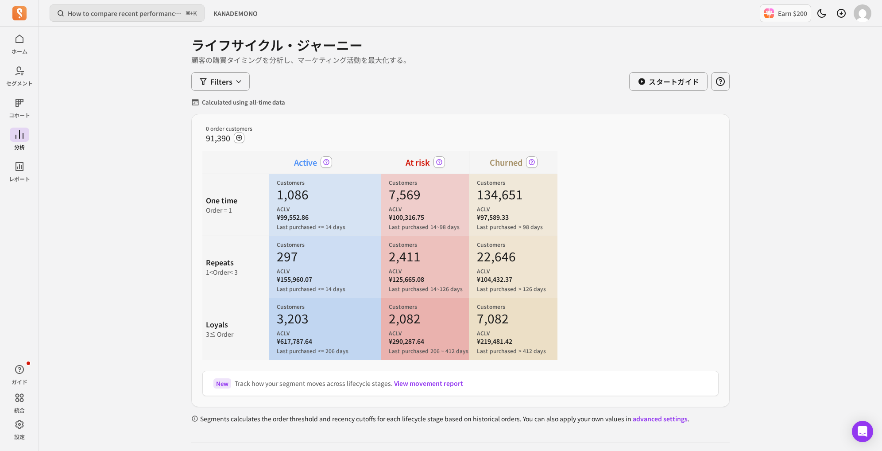
scroll to position [24, 0]
click at [427, 381] on link "View movement report" at bounding box center [428, 384] width 69 height 9
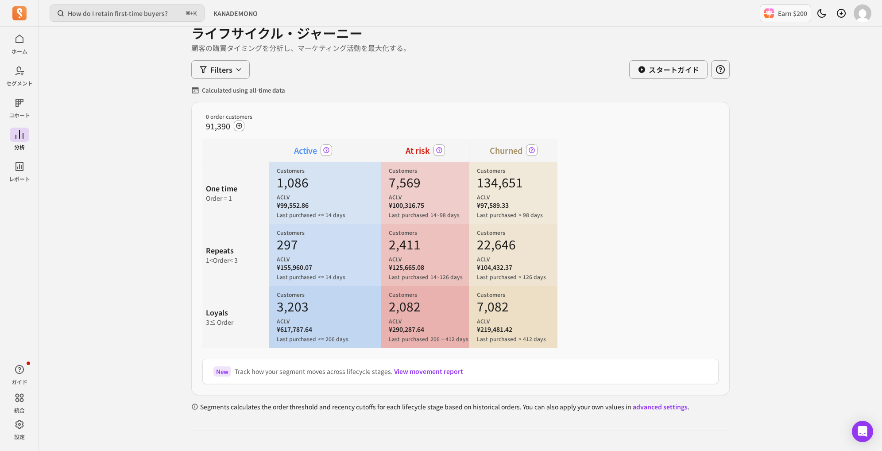
scroll to position [42, 0]
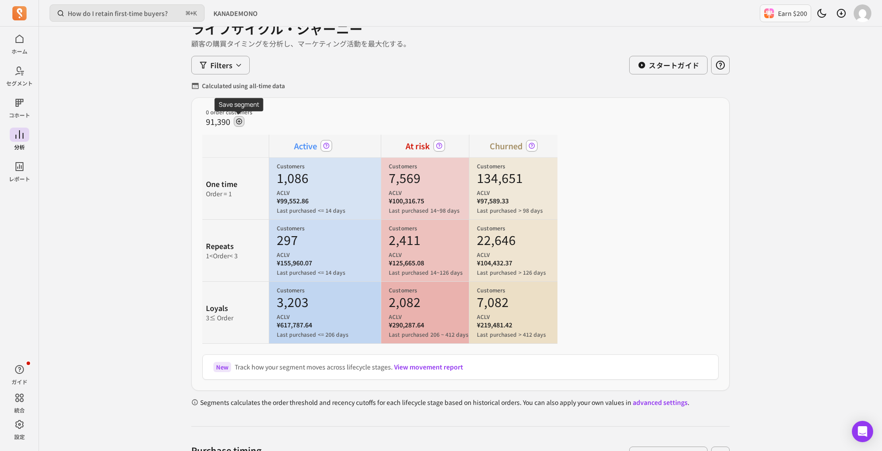
click at [243, 124] on button "button" at bounding box center [239, 121] width 11 height 11
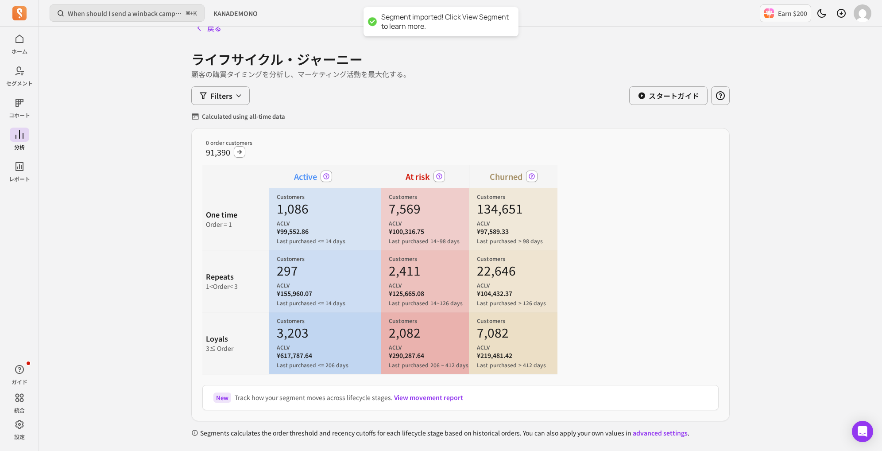
scroll to position [8, 0]
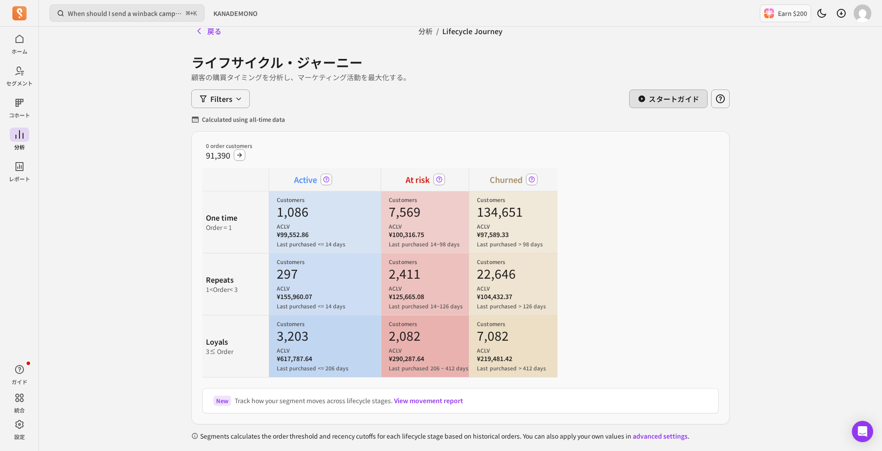
click at [643, 102] on icon "button" at bounding box center [642, 99] width 8 height 8
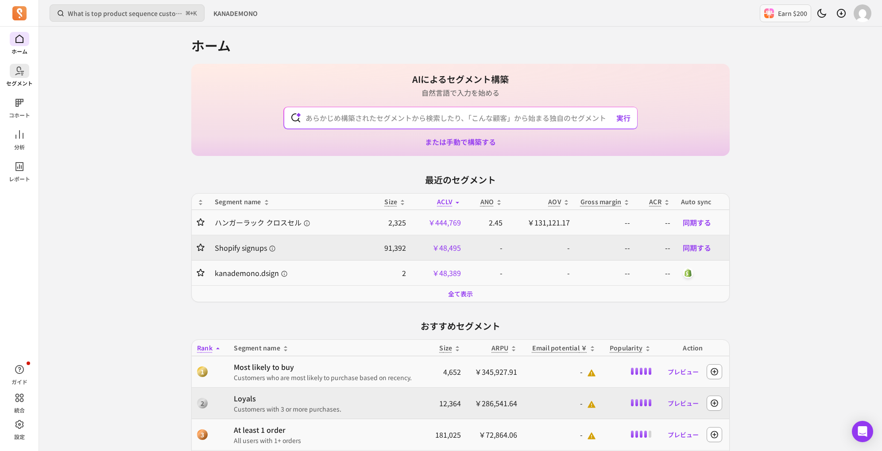
click at [22, 70] on icon at bounding box center [19, 71] width 11 height 11
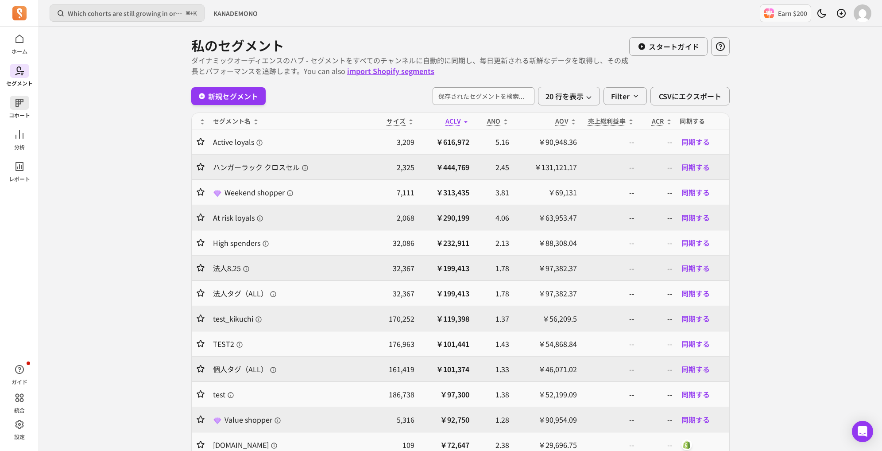
click at [22, 103] on icon at bounding box center [19, 102] width 11 height 11
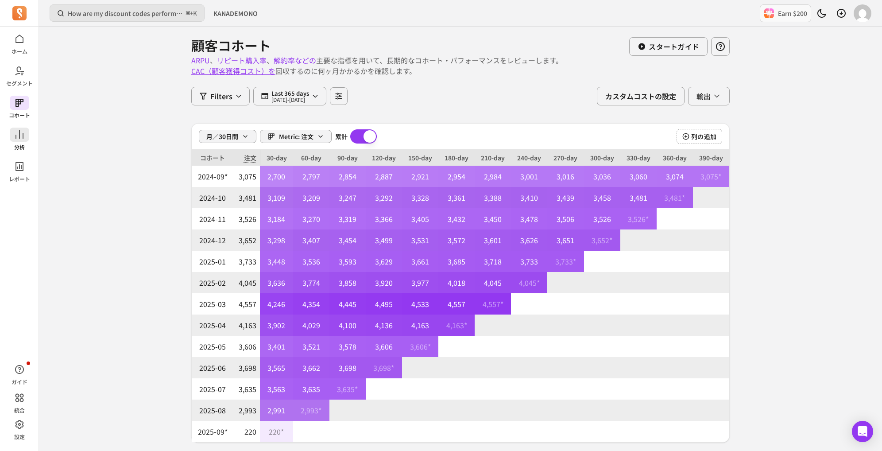
click at [23, 132] on icon at bounding box center [19, 134] width 11 height 11
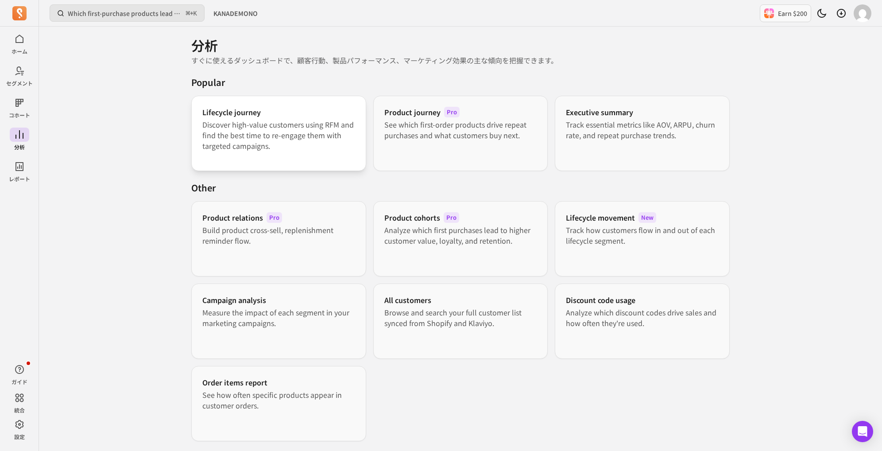
click at [217, 108] on h3 "Lifecycle journey" at bounding box center [231, 112] width 58 height 11
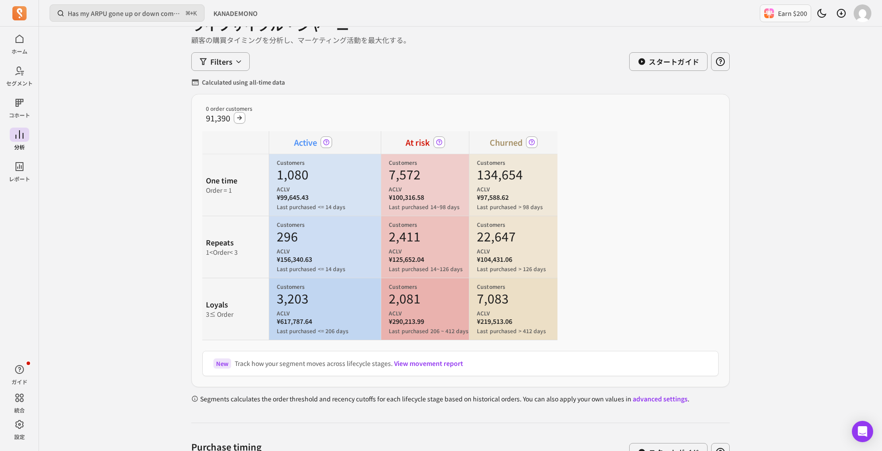
scroll to position [48, 0]
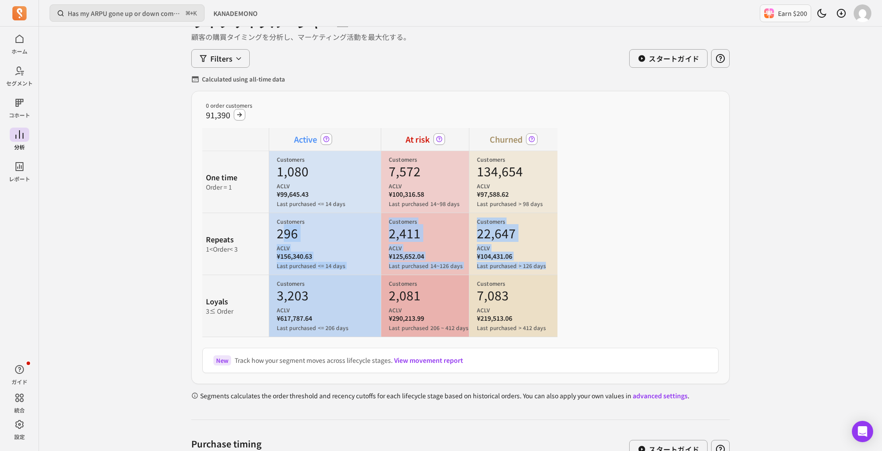
drag, startPoint x: 281, startPoint y: 225, endPoint x: 549, endPoint y: 267, distance: 271.3
click at [549, 267] on tr "Repeats 1 < Order < 3 Customers 296 ACLV ¥156,340.63 Last purchased <= 14 days …" at bounding box center [379, 244] width 355 height 62
click at [545, 245] on p "ACLV" at bounding box center [517, 248] width 80 height 7
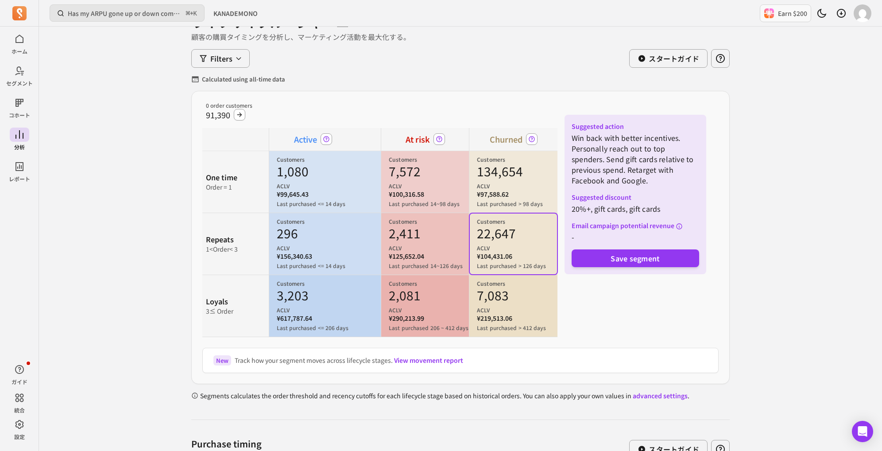
click at [624, 173] on p "Win back with better incentives. Personally reach out to top spenders. Send gif…" at bounding box center [636, 158] width 128 height 53
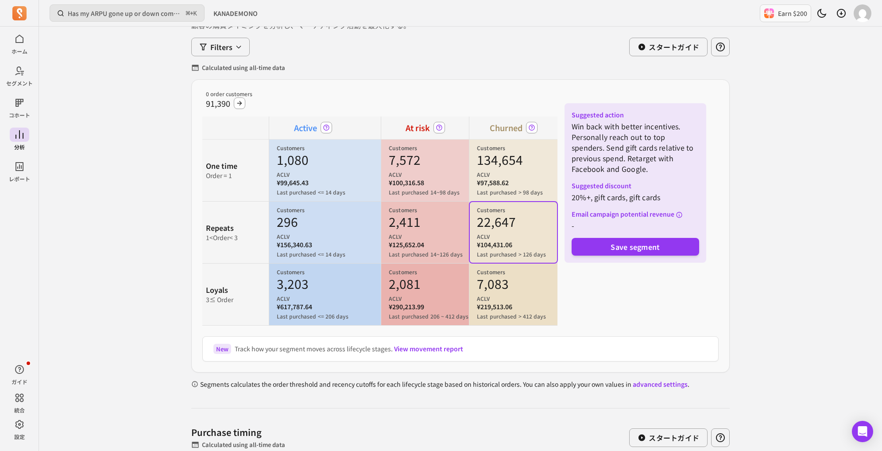
scroll to position [78, 0]
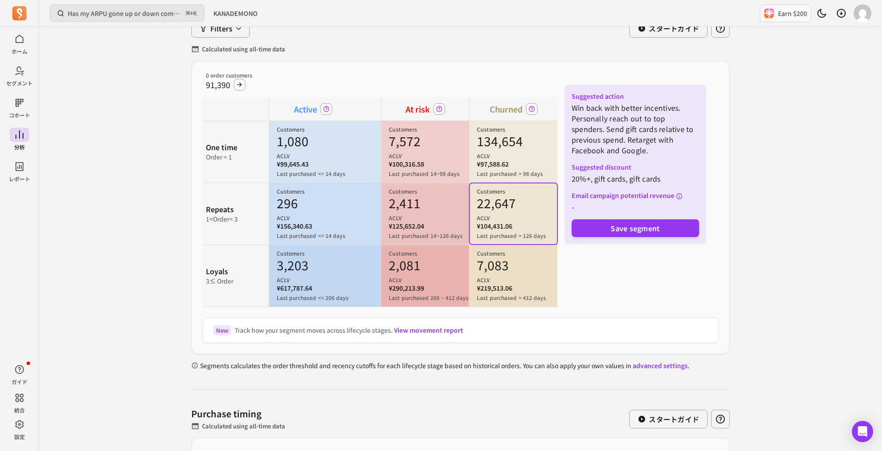
click at [295, 72] on p "0 order customers" at bounding box center [380, 75] width 348 height 7
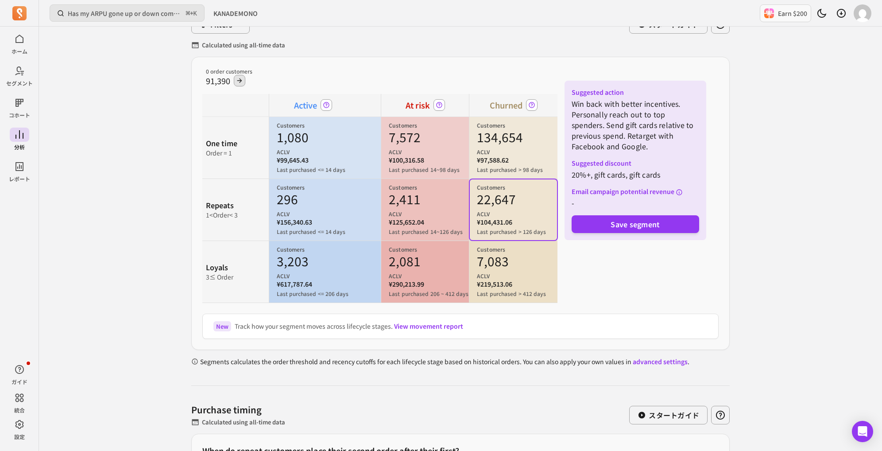
click at [241, 77] on icon "button" at bounding box center [239, 80] width 7 height 7
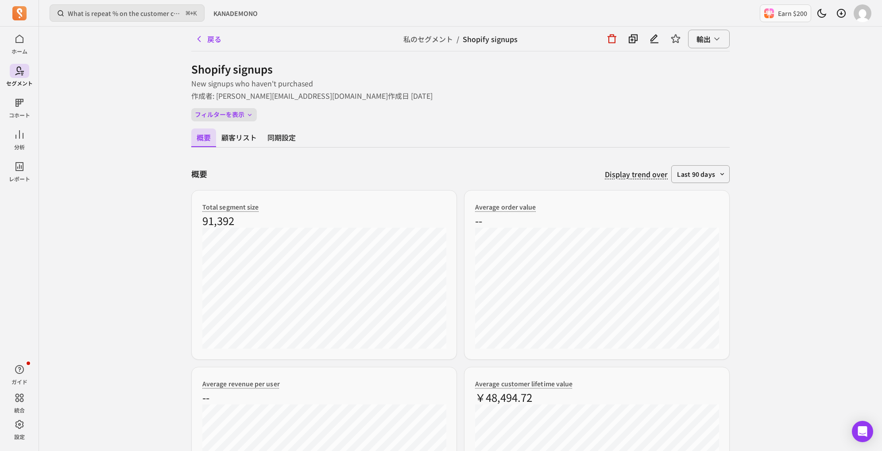
click at [250, 107] on div "Shopify signups New signups who haven't purchased 作成者: [PERSON_NAME][EMAIL_ADDR…" at bounding box center [460, 91] width 539 height 59
click at [250, 109] on button "フィルターを表示" at bounding box center [224, 114] width 66 height 13
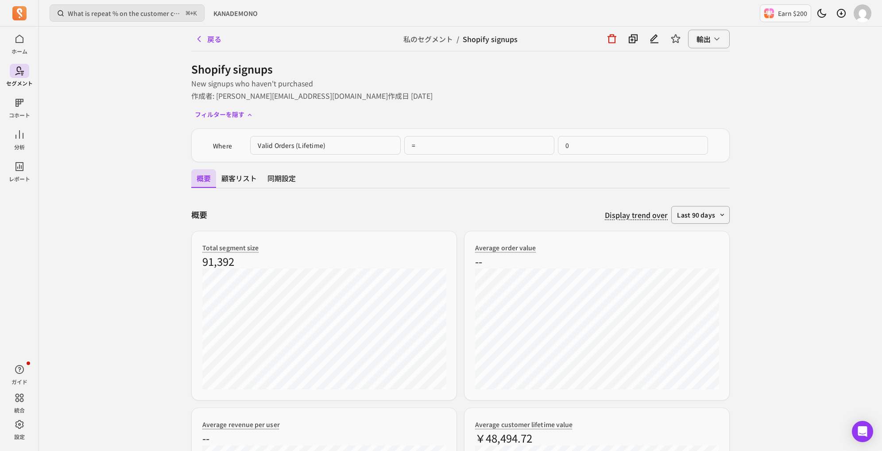
click at [321, 151] on p "Valid Orders (lifetime)" at bounding box center [325, 145] width 150 height 19
click at [321, 148] on p "Valid Orders (lifetime)" at bounding box center [325, 145] width 150 height 19
click at [229, 115] on button "フィルターを隠す" at bounding box center [224, 114] width 66 height 13
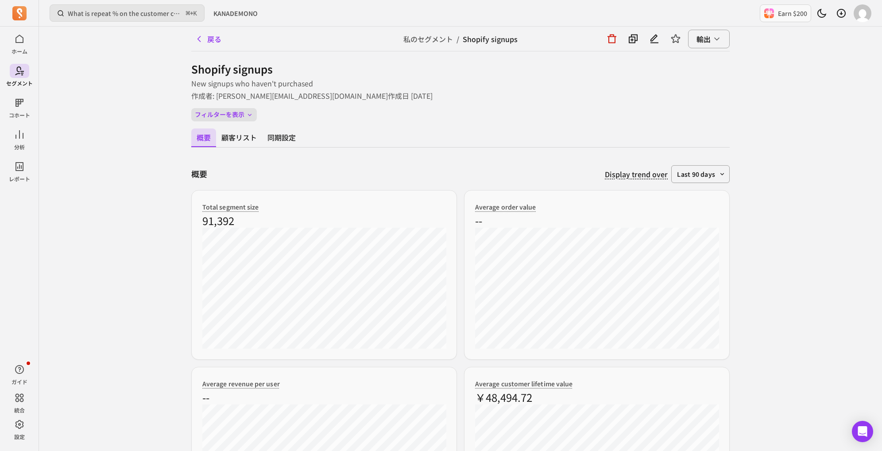
click at [229, 115] on button "フィルターを表示" at bounding box center [224, 114] width 66 height 13
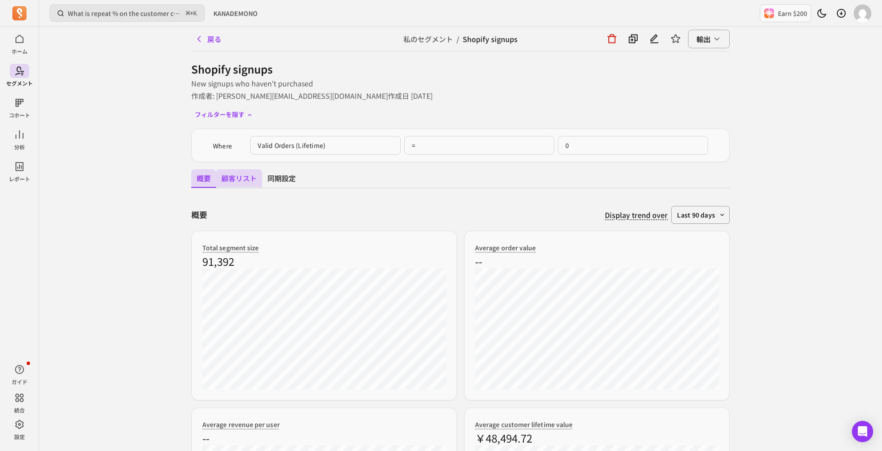
click at [248, 174] on button "顧客リスト" at bounding box center [239, 178] width 46 height 19
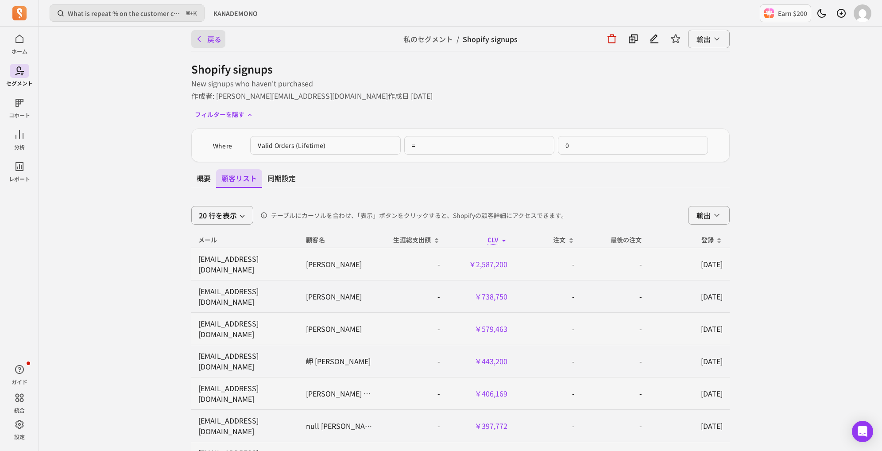
click at [199, 36] on icon "button" at bounding box center [199, 39] width 9 height 9
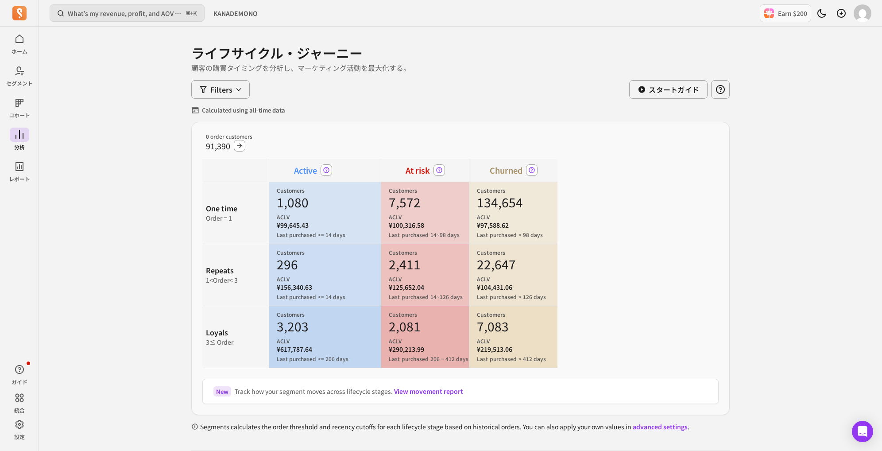
scroll to position [10, 0]
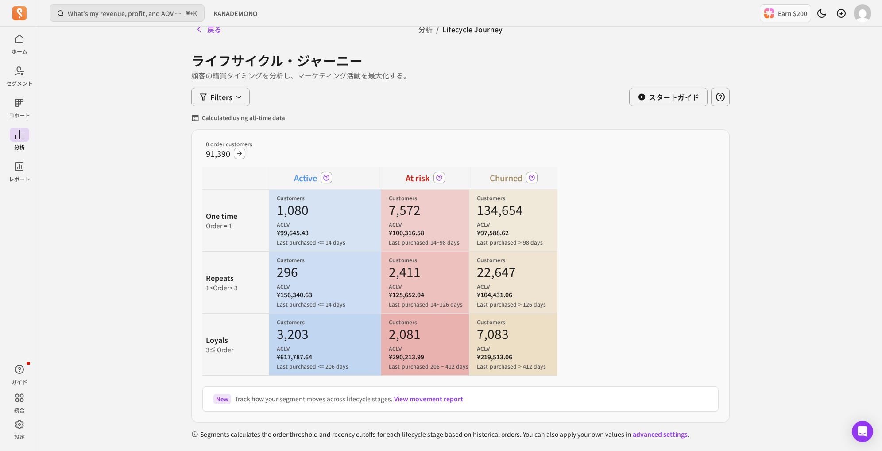
click at [277, 221] on p "ACLV" at bounding box center [329, 224] width 104 height 7
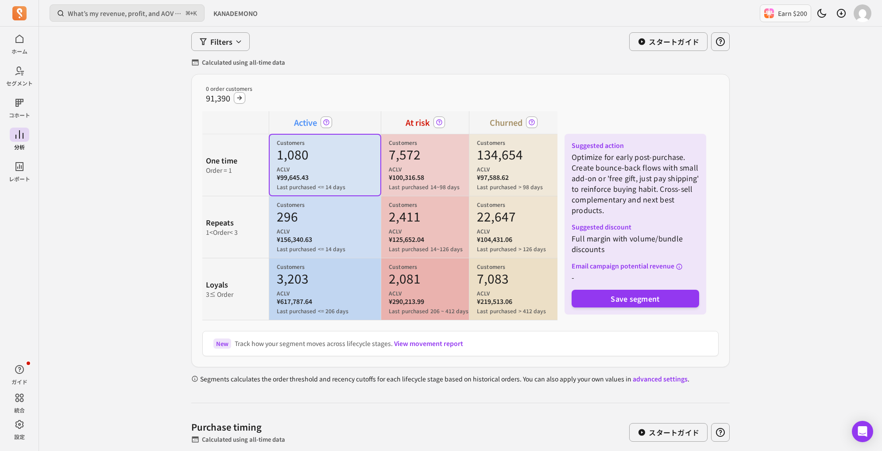
scroll to position [57, 0]
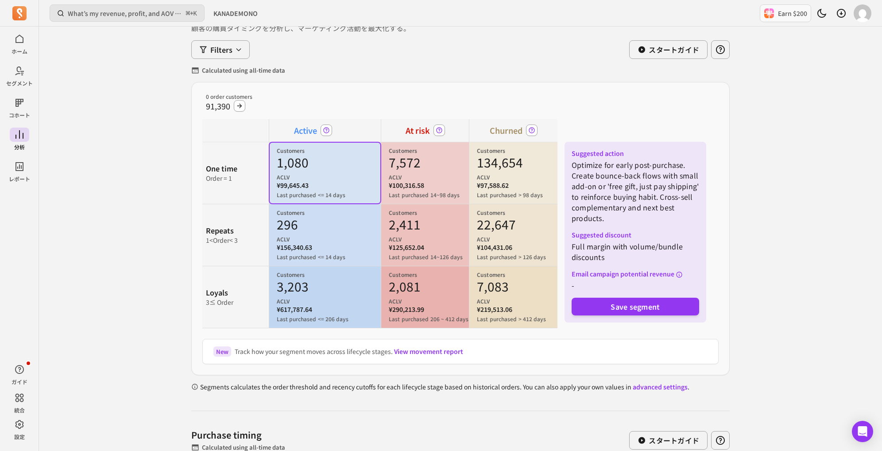
click at [296, 170] on div "1,080 ACLV" at bounding box center [329, 167] width 104 height 27
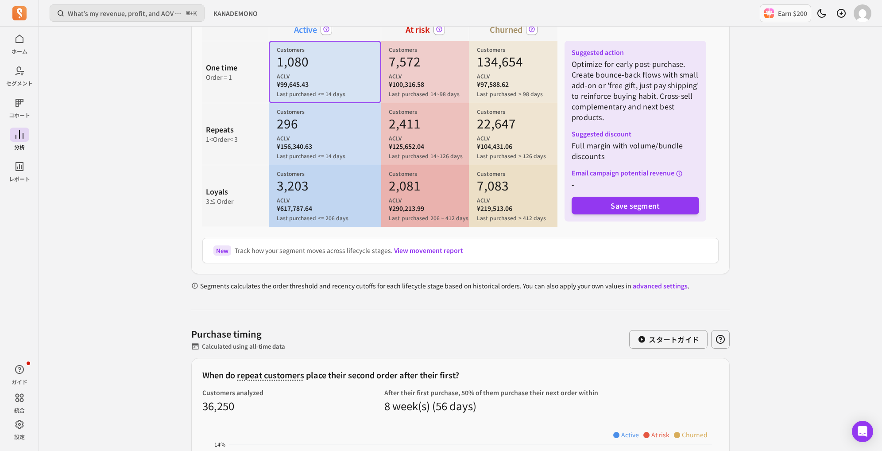
scroll to position [155, 0]
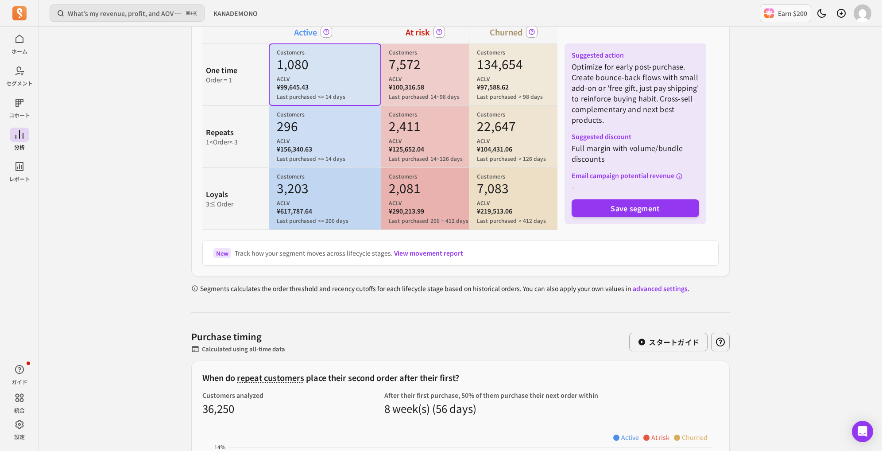
click at [432, 291] on p "Segments calculates the order threshold and recency cutoffs for each lifecycle …" at bounding box center [444, 288] width 489 height 9
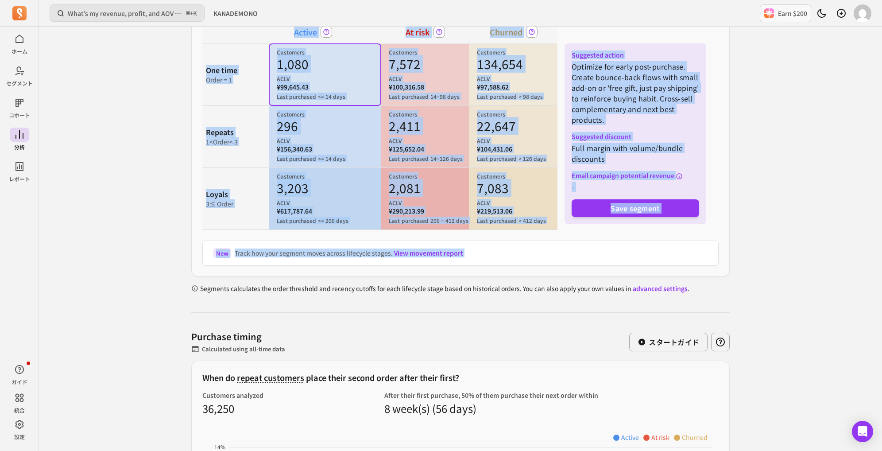
click at [432, 291] on p "Segments calculates the order threshold and recency cutoffs for each lifecycle …" at bounding box center [444, 288] width 489 height 9
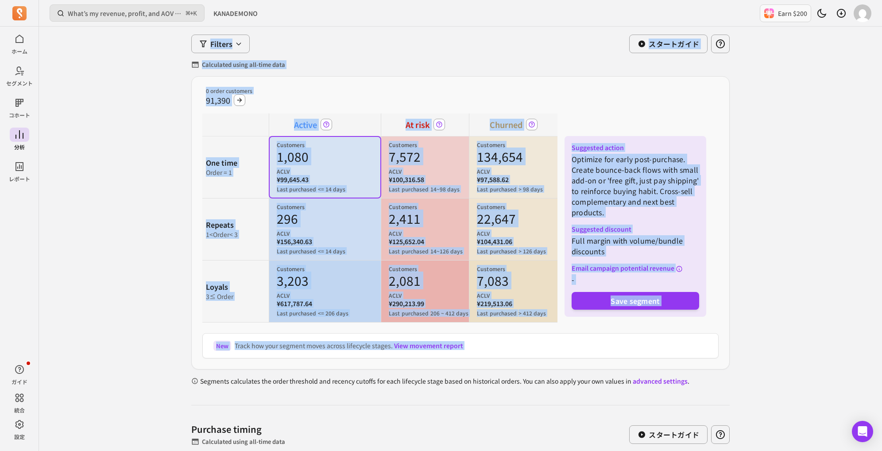
scroll to position [57, 0]
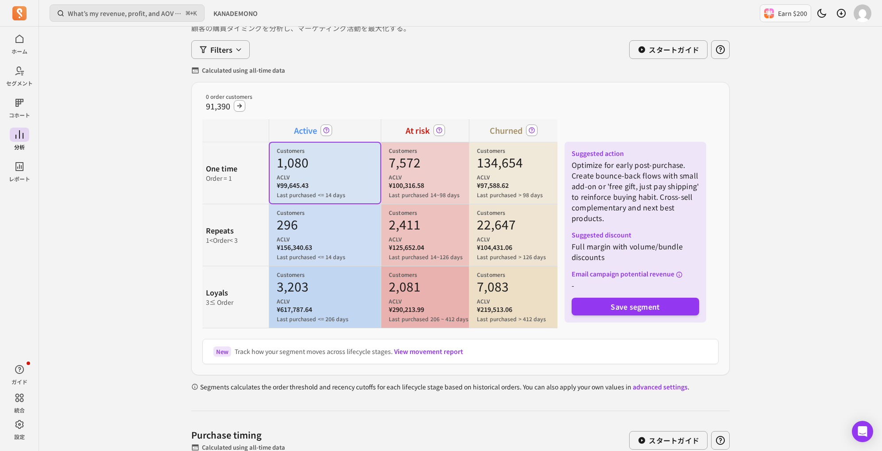
click at [397, 176] on p "ACLV" at bounding box center [429, 177] width 80 height 7
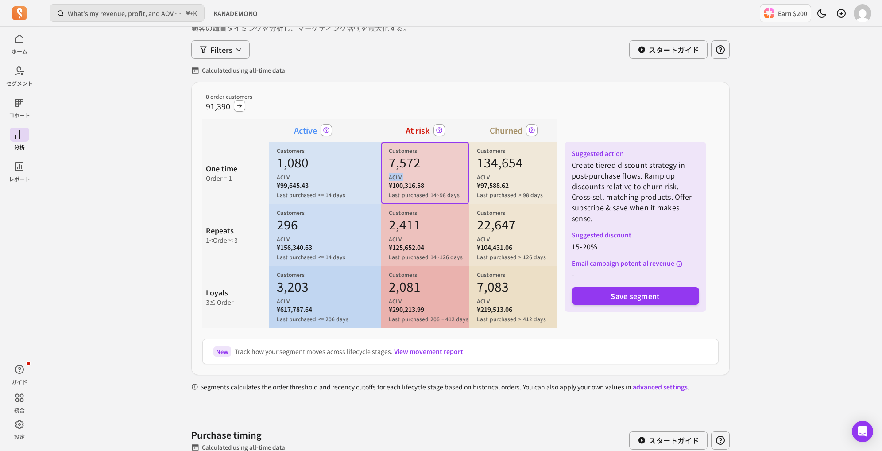
click at [397, 176] on p "ACLV" at bounding box center [429, 177] width 80 height 7
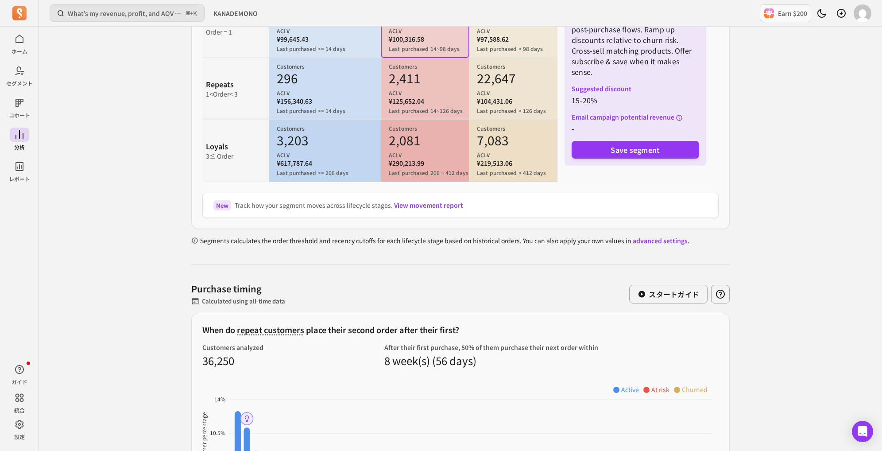
scroll to position [205, 0]
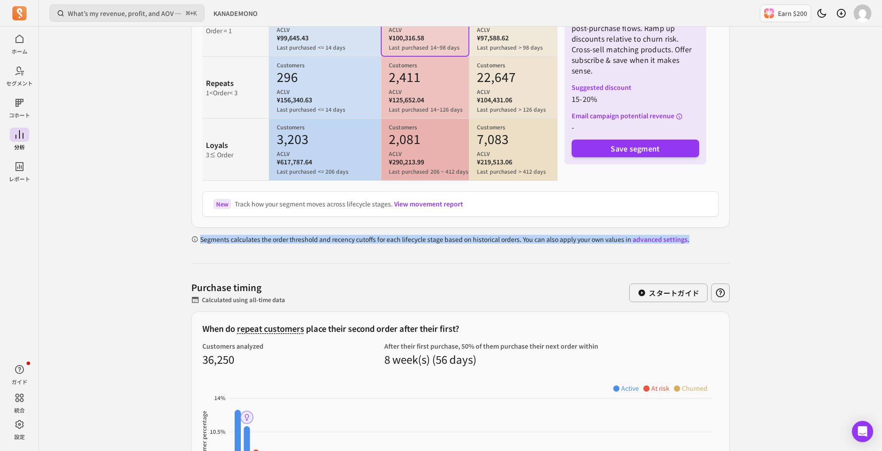
drag, startPoint x: 201, startPoint y: 238, endPoint x: 710, endPoint y: 239, distance: 509.0
click at [710, 239] on div "Segments calculates the order threshold and recency cutoffs for each lifecycle …" at bounding box center [460, 240] width 539 height 11
click at [665, 240] on link "advanced settings" at bounding box center [660, 239] width 55 height 9
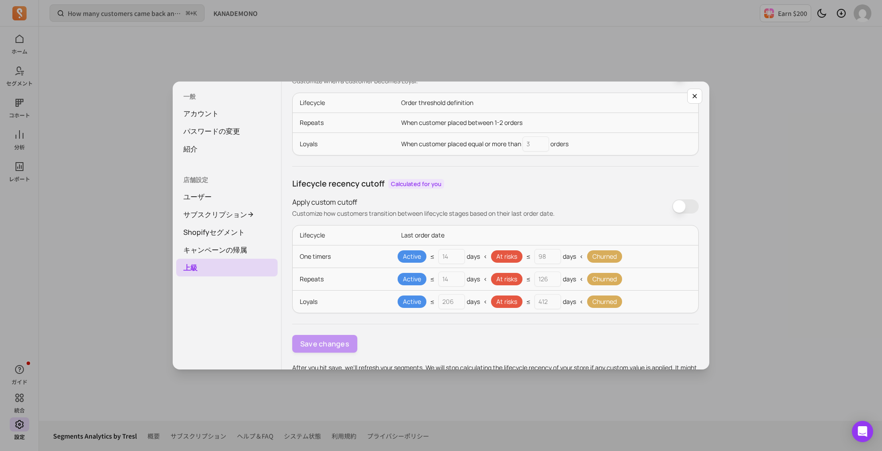
scroll to position [96, 0]
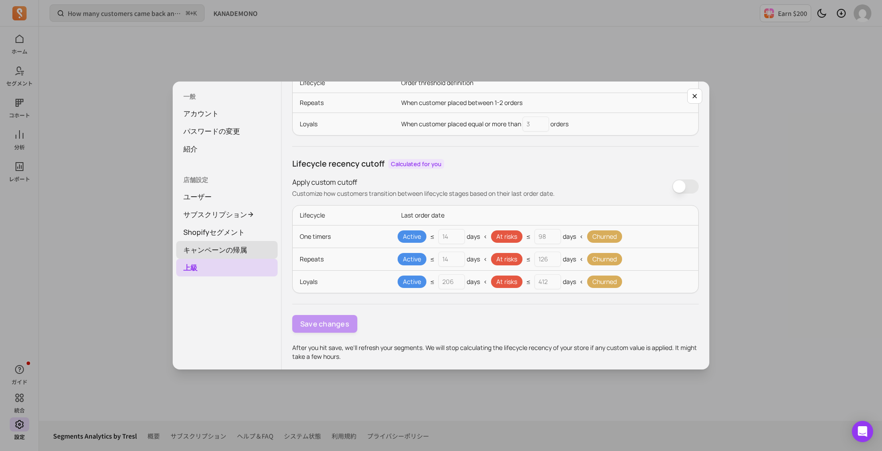
click at [219, 250] on link "キャンペーンの帰属" at bounding box center [226, 250] width 101 height 18
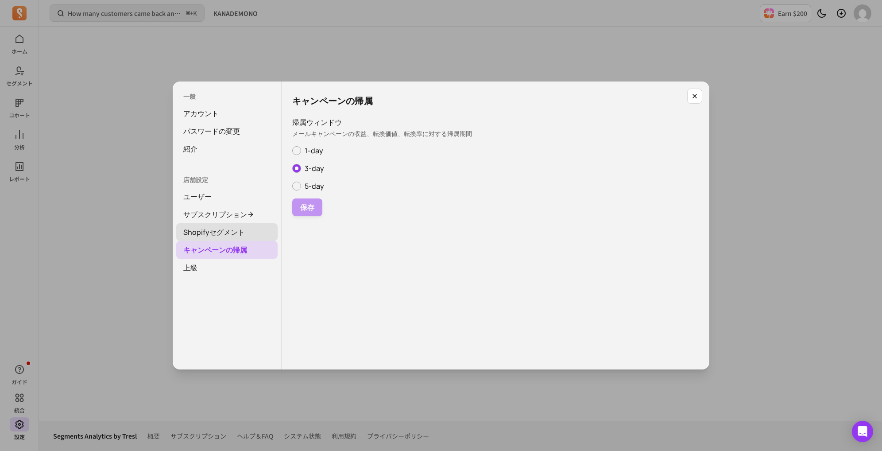
click at [216, 226] on link "Shopifyセグメント" at bounding box center [226, 232] width 101 height 18
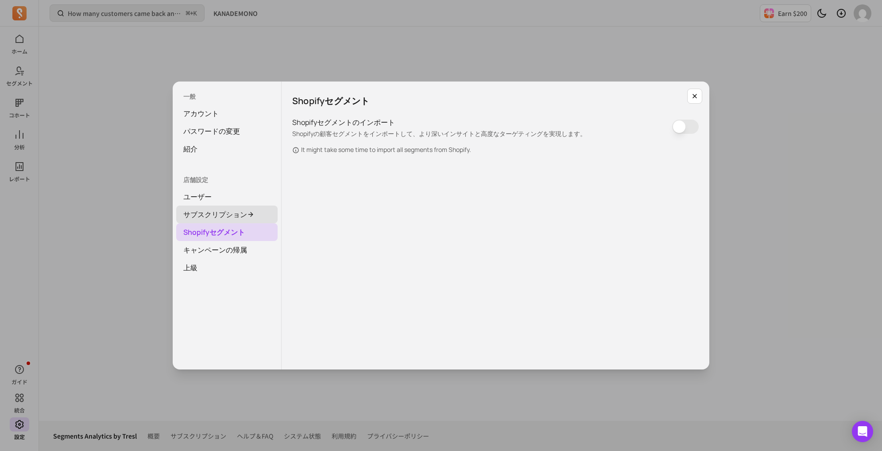
click at [221, 207] on link "サブスクリプション" at bounding box center [226, 215] width 101 height 18
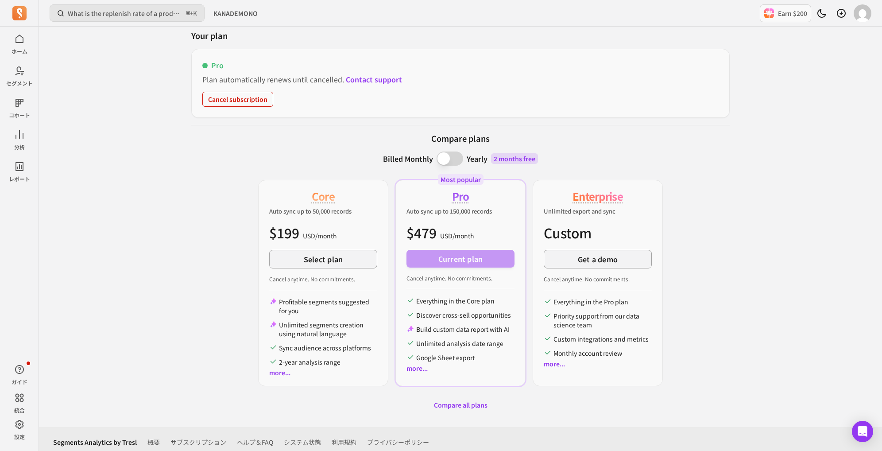
scroll to position [63, 0]
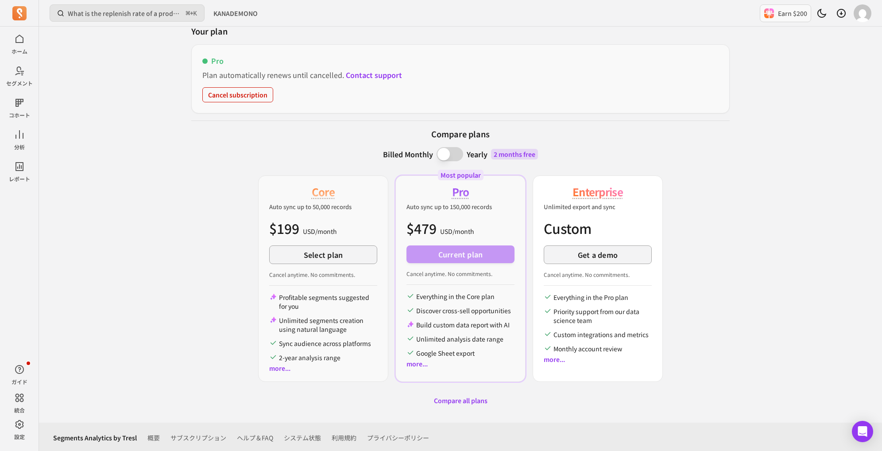
click at [541, 355] on div "Enterprise Unlimited export and sync Custom Get a demo Cancel anytime. No commi…" at bounding box center [598, 278] width 130 height 206
click at [549, 360] on link "more..." at bounding box center [554, 359] width 21 height 9
click at [556, 356] on link "more..." at bounding box center [554, 359] width 21 height 9
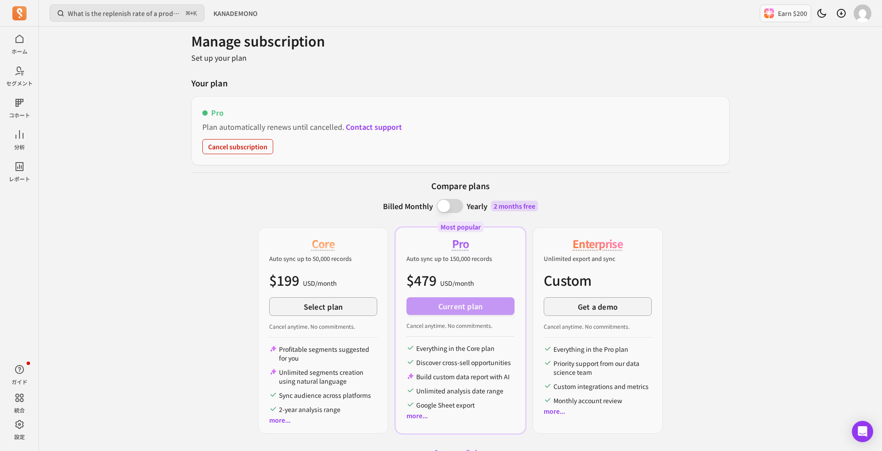
scroll to position [0, 0]
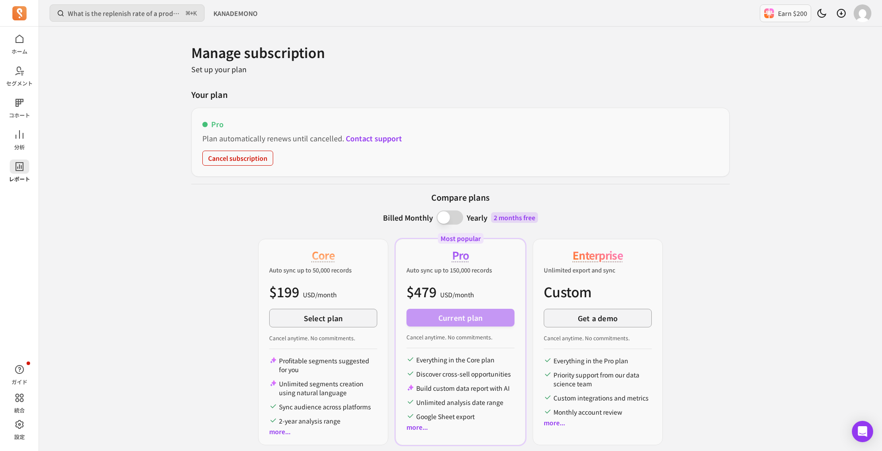
click at [13, 167] on span at bounding box center [19, 166] width 19 height 14
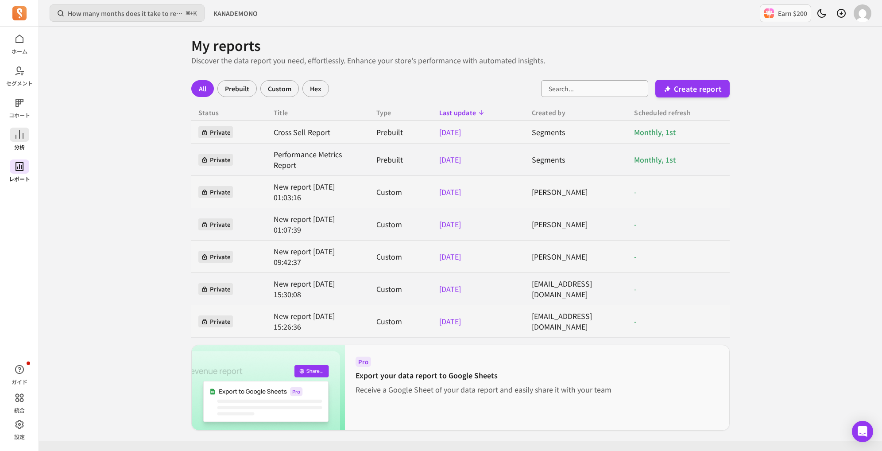
click at [13, 141] on span at bounding box center [19, 135] width 19 height 14
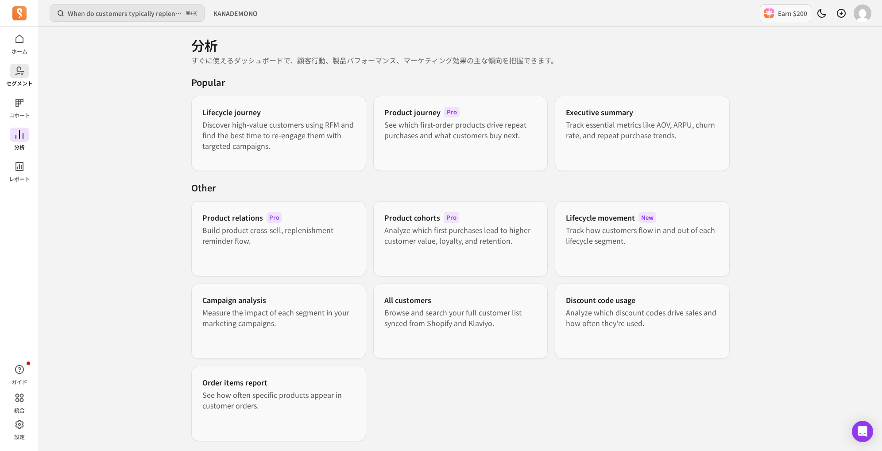
click at [25, 68] on span at bounding box center [19, 71] width 19 height 14
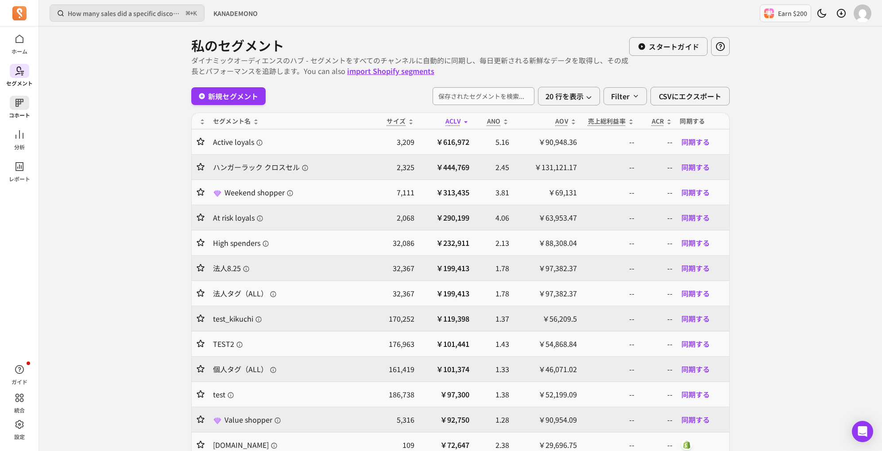
click at [18, 103] on icon at bounding box center [20, 103] width 8 height 8
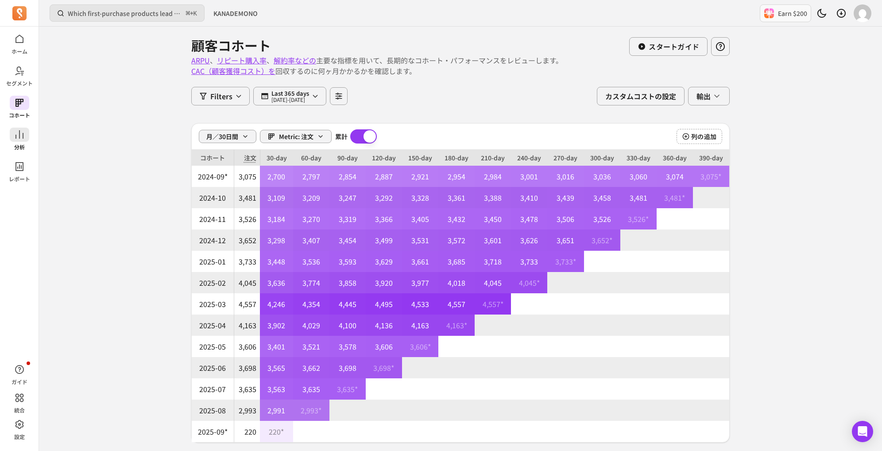
click at [16, 135] on icon at bounding box center [19, 134] width 11 height 11
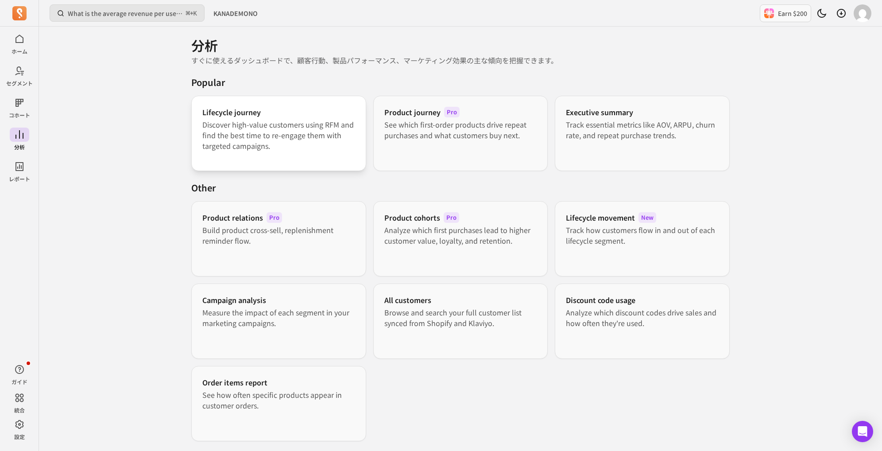
click at [259, 127] on p "Discover high-value customers using RFM and find the best time to re-engage the…" at bounding box center [278, 135] width 153 height 32
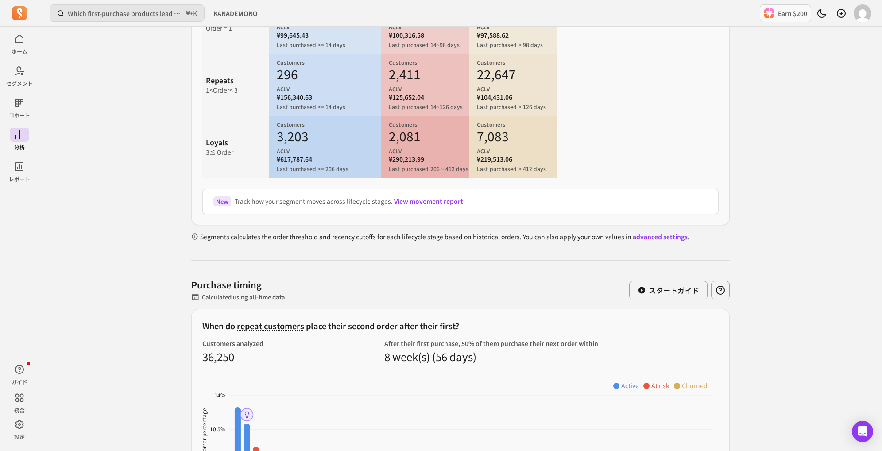
scroll to position [231, 0]
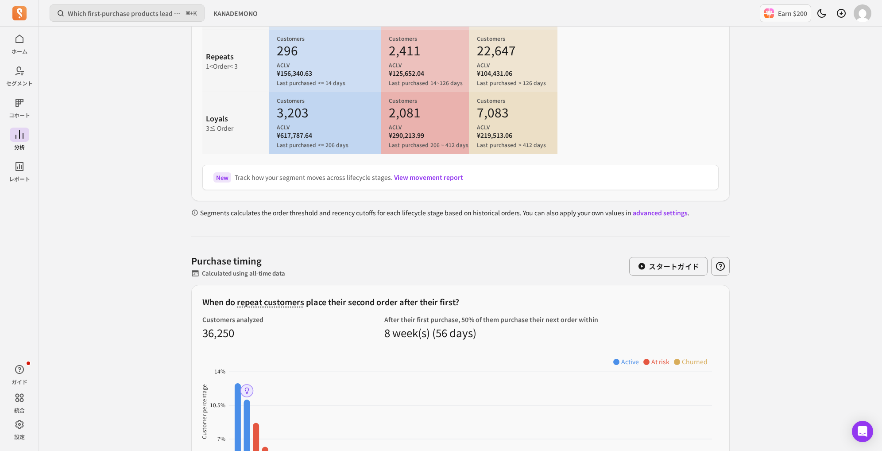
drag, startPoint x: 405, startPoint y: 175, endPoint x: 558, endPoint y: 215, distance: 157.8
click at [650, 215] on link "advanced settings" at bounding box center [660, 212] width 55 height 9
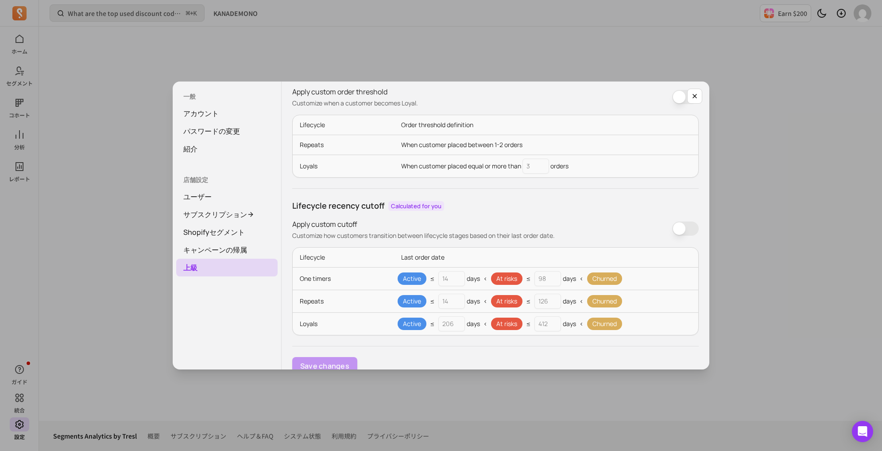
scroll to position [96, 0]
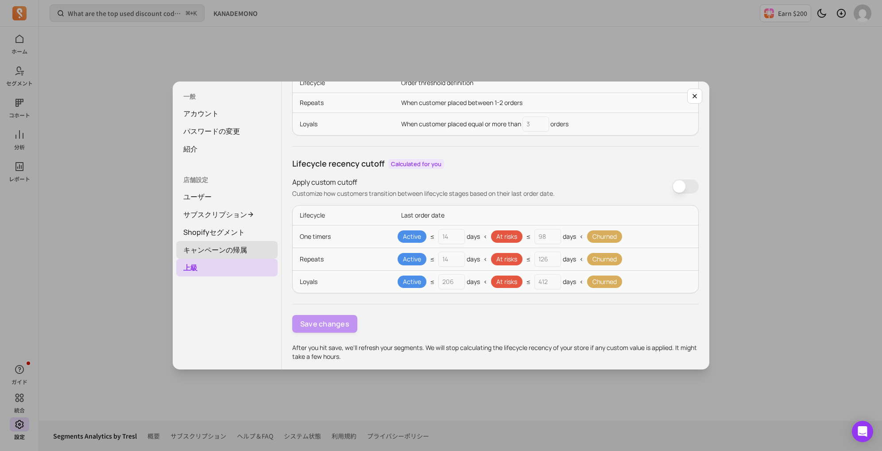
click at [191, 243] on link "キャンペーンの帰属" at bounding box center [226, 250] width 101 height 18
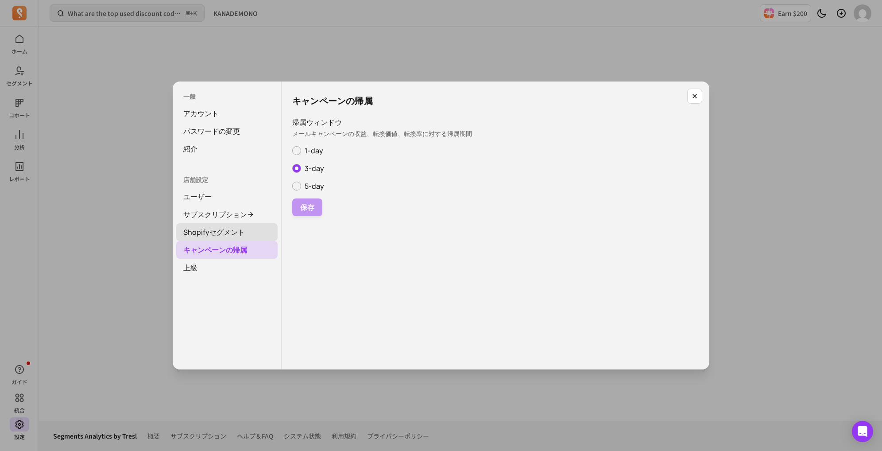
click at [194, 228] on link "Shopifyセグメント" at bounding box center [226, 232] width 101 height 18
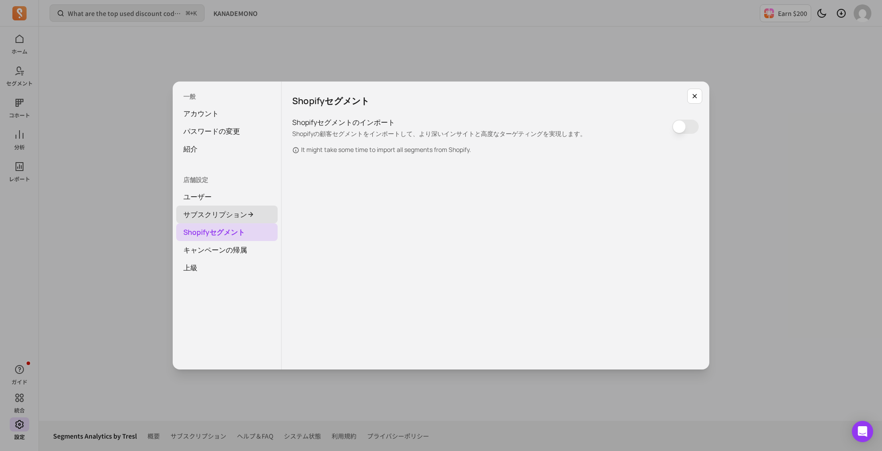
click at [198, 206] on link "サブスクリプション" at bounding box center [226, 215] width 101 height 18
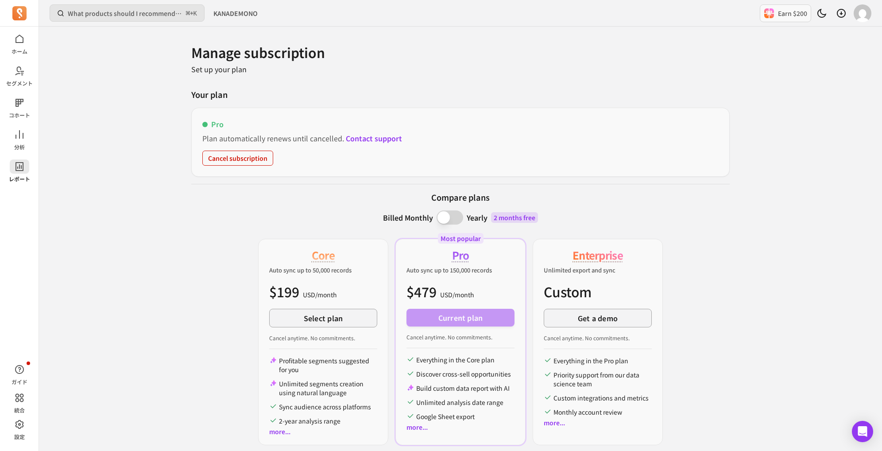
click at [33, 175] on link "レポート" at bounding box center [19, 170] width 39 height 23
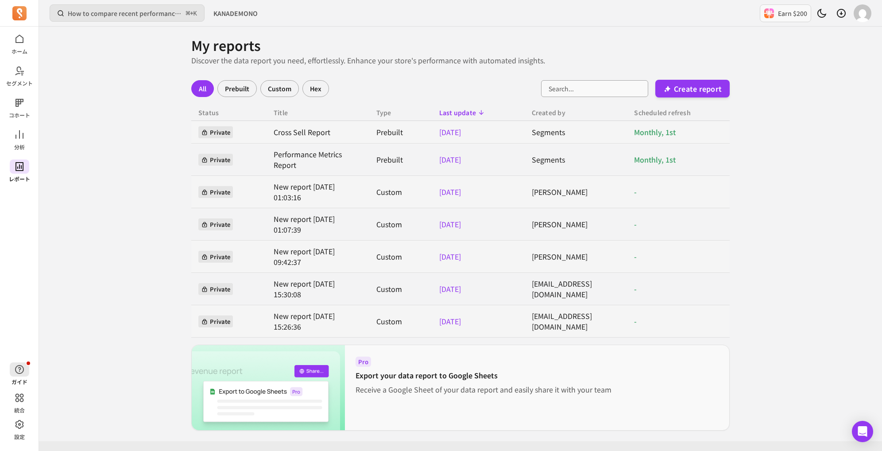
click at [23, 369] on icon "button" at bounding box center [19, 369] width 11 height 11
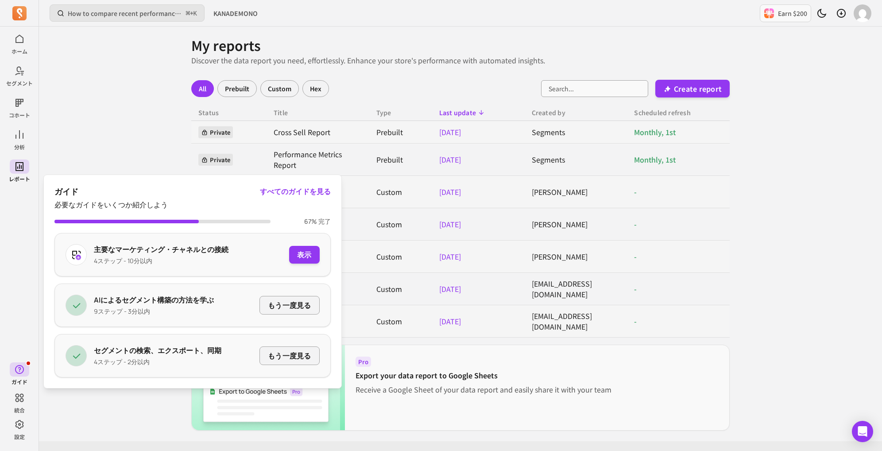
click at [289, 195] on link "すべてのガイドを見る" at bounding box center [295, 191] width 71 height 11
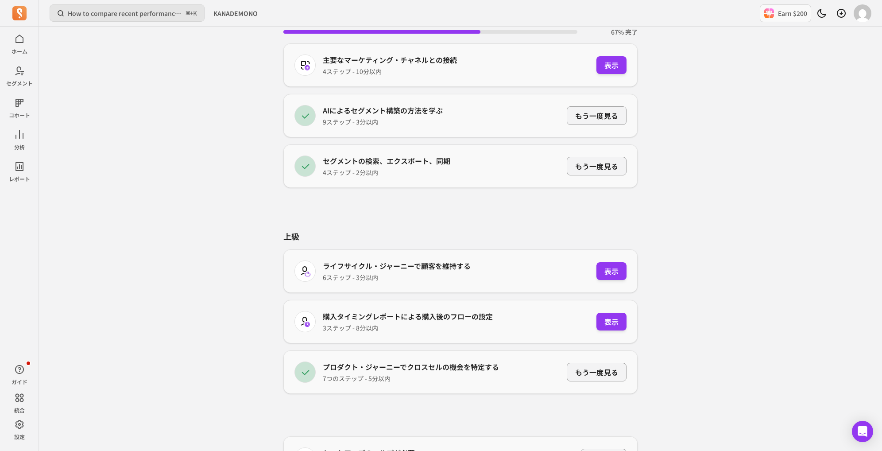
scroll to position [148, 0]
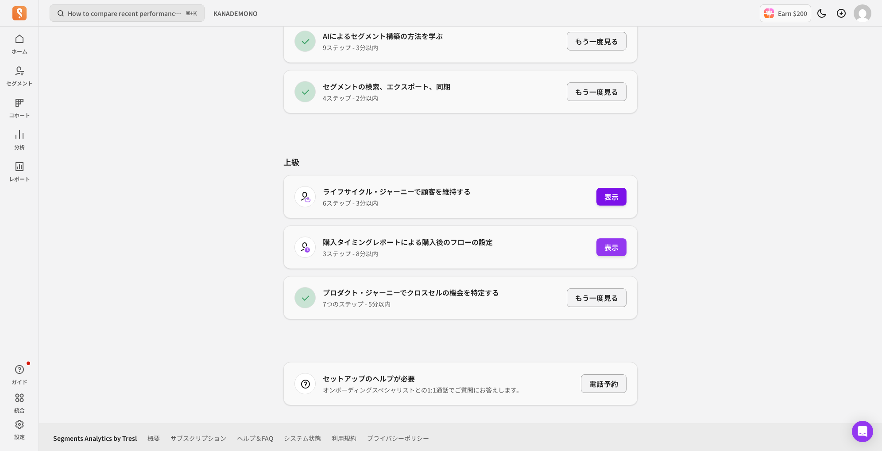
click at [598, 198] on button "表示" at bounding box center [612, 197] width 30 height 18
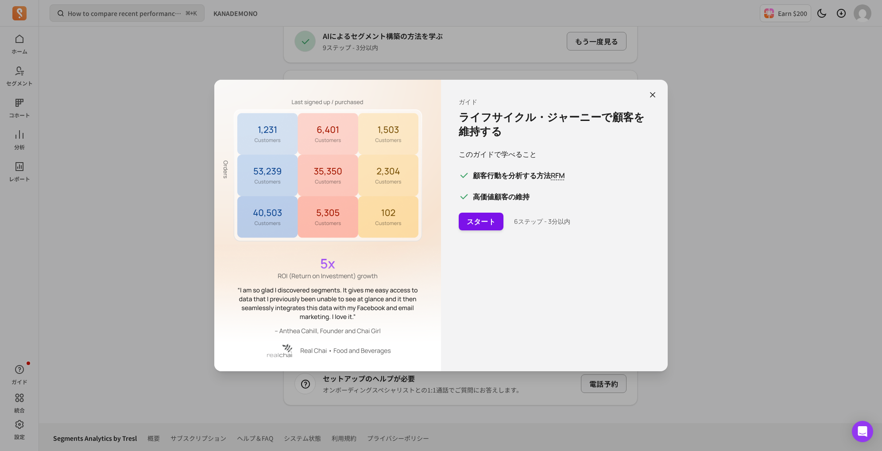
click at [472, 215] on button "スタート" at bounding box center [481, 222] width 45 height 18
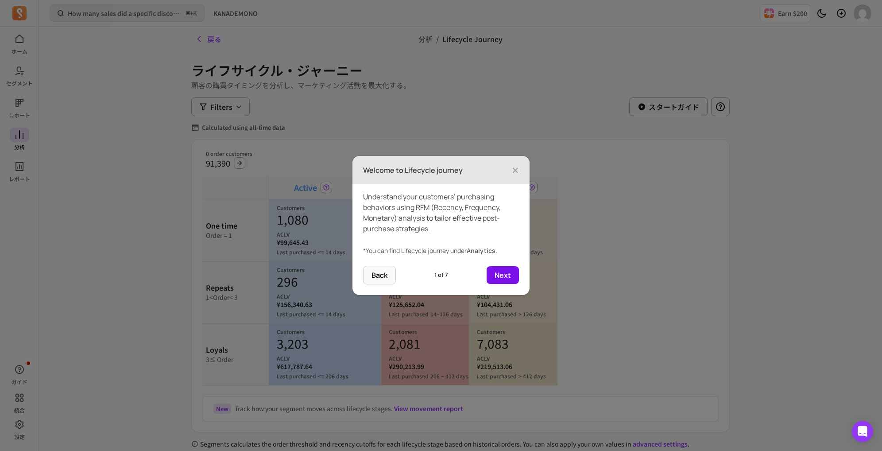
click at [503, 267] on button "Next" at bounding box center [503, 275] width 32 height 18
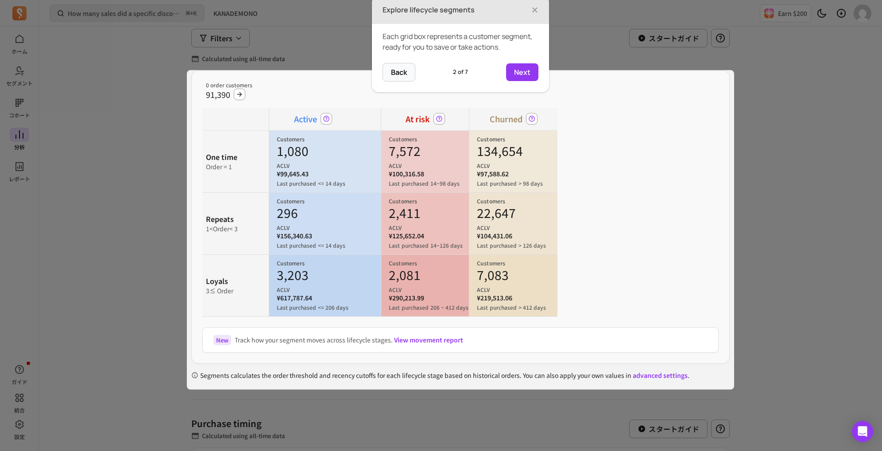
scroll to position [72, 0]
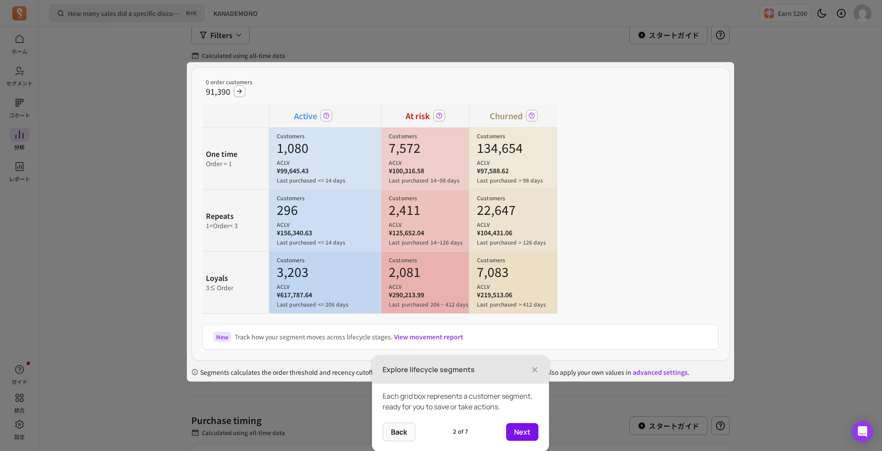
click at [517, 424] on button "Next" at bounding box center [522, 432] width 32 height 18
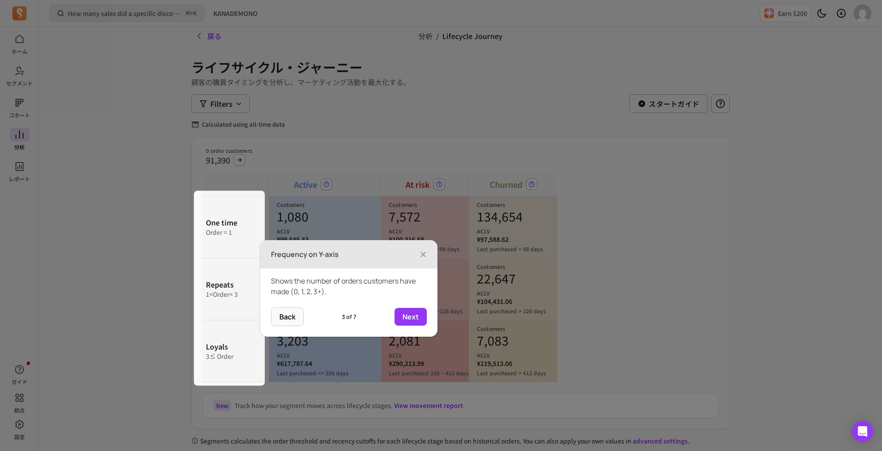
scroll to position [0, 0]
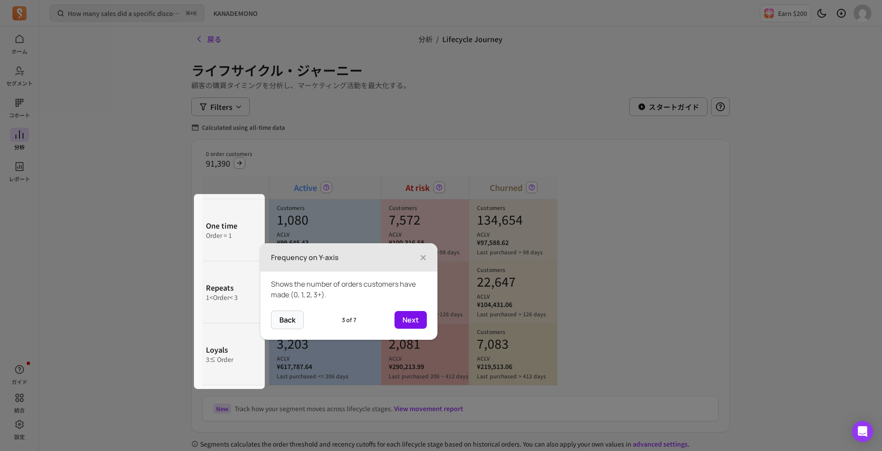
click at [403, 320] on button "Next" at bounding box center [411, 320] width 32 height 18
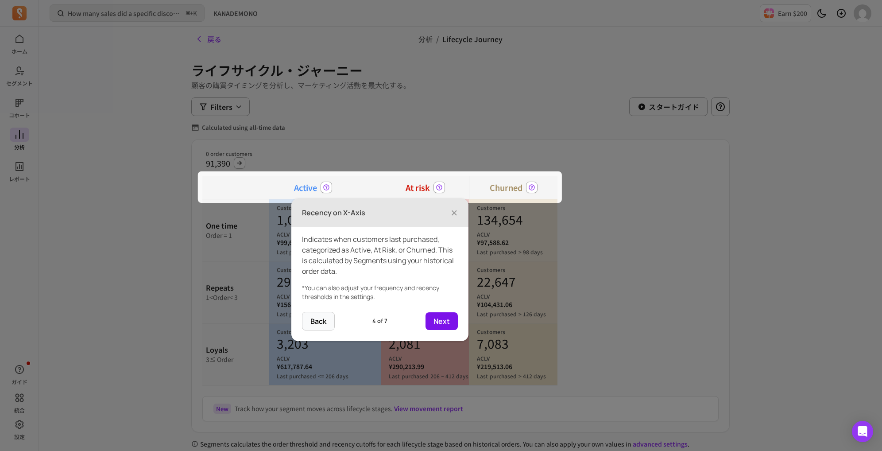
click at [440, 323] on button "Next" at bounding box center [442, 321] width 32 height 18
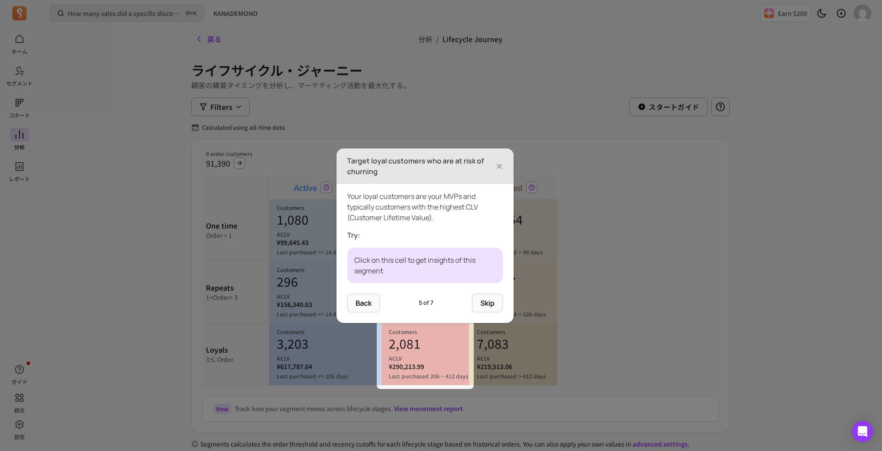
drag, startPoint x: 474, startPoint y: 305, endPoint x: 424, endPoint y: 274, distance: 58.7
click at [424, 275] on div "Target loyal customers who are at risk of churning × Your loyal customers are y…" at bounding box center [425, 235] width 177 height 175
click at [406, 259] on p "Click on this cell to get insights of this segment." at bounding box center [425, 265] width 142 height 21
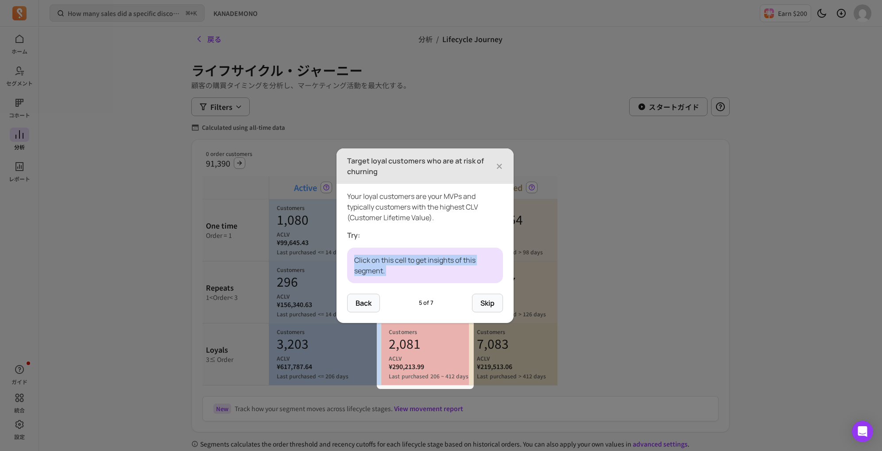
click at [406, 259] on p "Click on this cell to get insights of this segment." at bounding box center [425, 265] width 142 height 21
click at [434, 282] on div "Click on this cell to get insights of this segment." at bounding box center [425, 265] width 156 height 35
click at [489, 308] on button "Skip" at bounding box center [487, 303] width 31 height 19
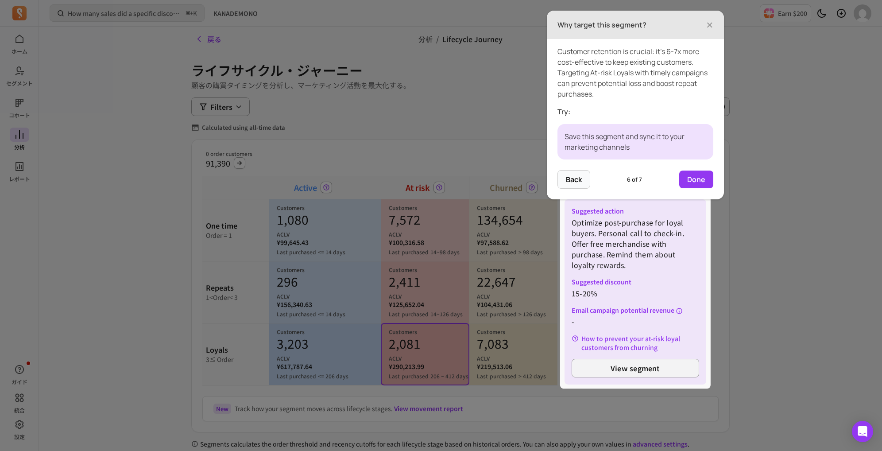
drag, startPoint x: 689, startPoint y: 169, endPoint x: 658, endPoint y: 169, distance: 31.0
click at [658, 169] on div "Customer retention is crucial: it's 6-7x more cost-effective to keep existing c…" at bounding box center [635, 104] width 177 height 131
click at [696, 175] on button "Done" at bounding box center [697, 180] width 34 height 18
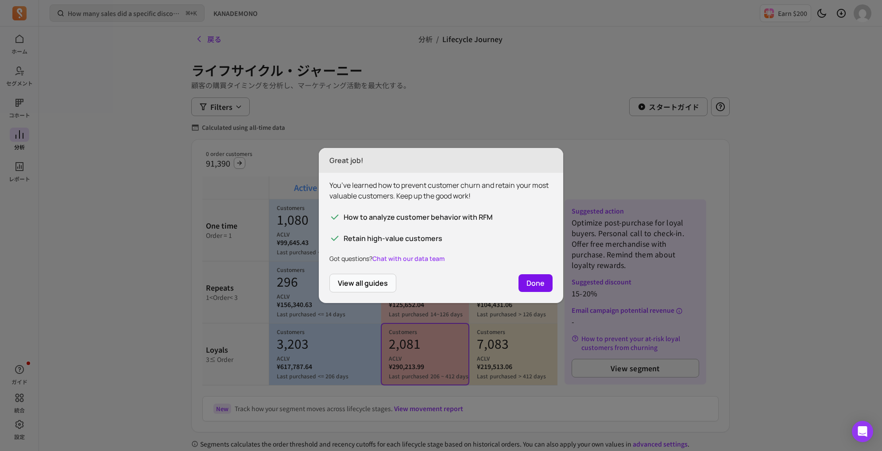
click at [535, 281] on button "Done" at bounding box center [536, 283] width 34 height 18
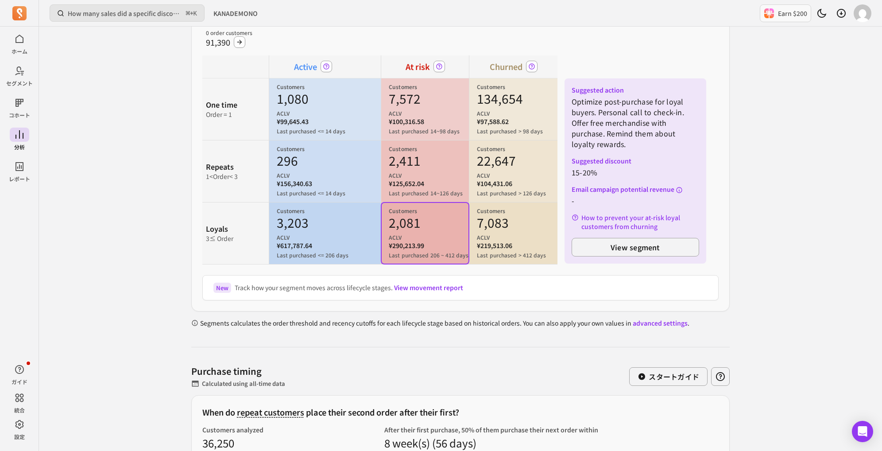
scroll to position [128, 0]
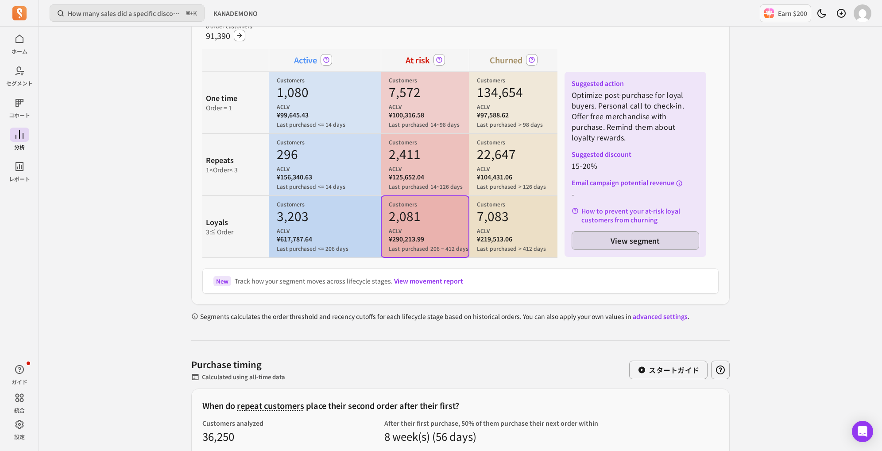
click at [590, 239] on button "View segment" at bounding box center [636, 240] width 128 height 19
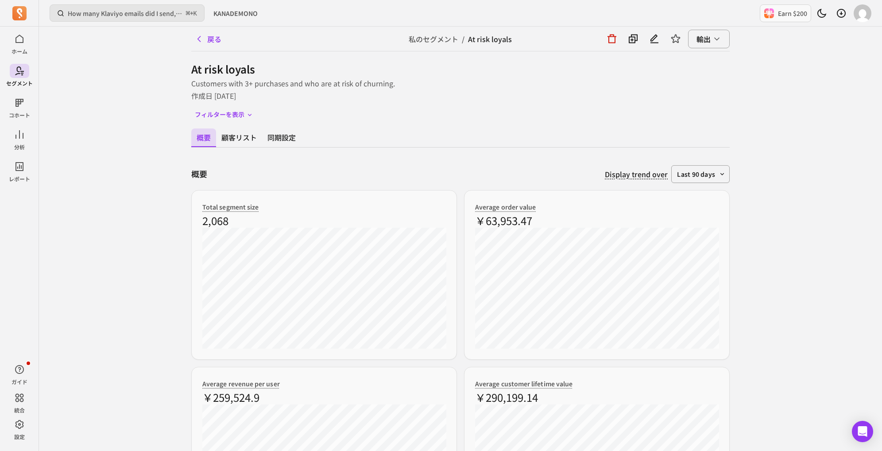
click at [291, 128] on div "At risk loyals Customers with 3+ purchases and who are at risk of churning. 作成[…" at bounding box center [460, 448] width 539 height 773
click at [291, 129] on button "同期設定" at bounding box center [281, 137] width 39 height 19
